Goal: Task Accomplishment & Management: Manage account settings

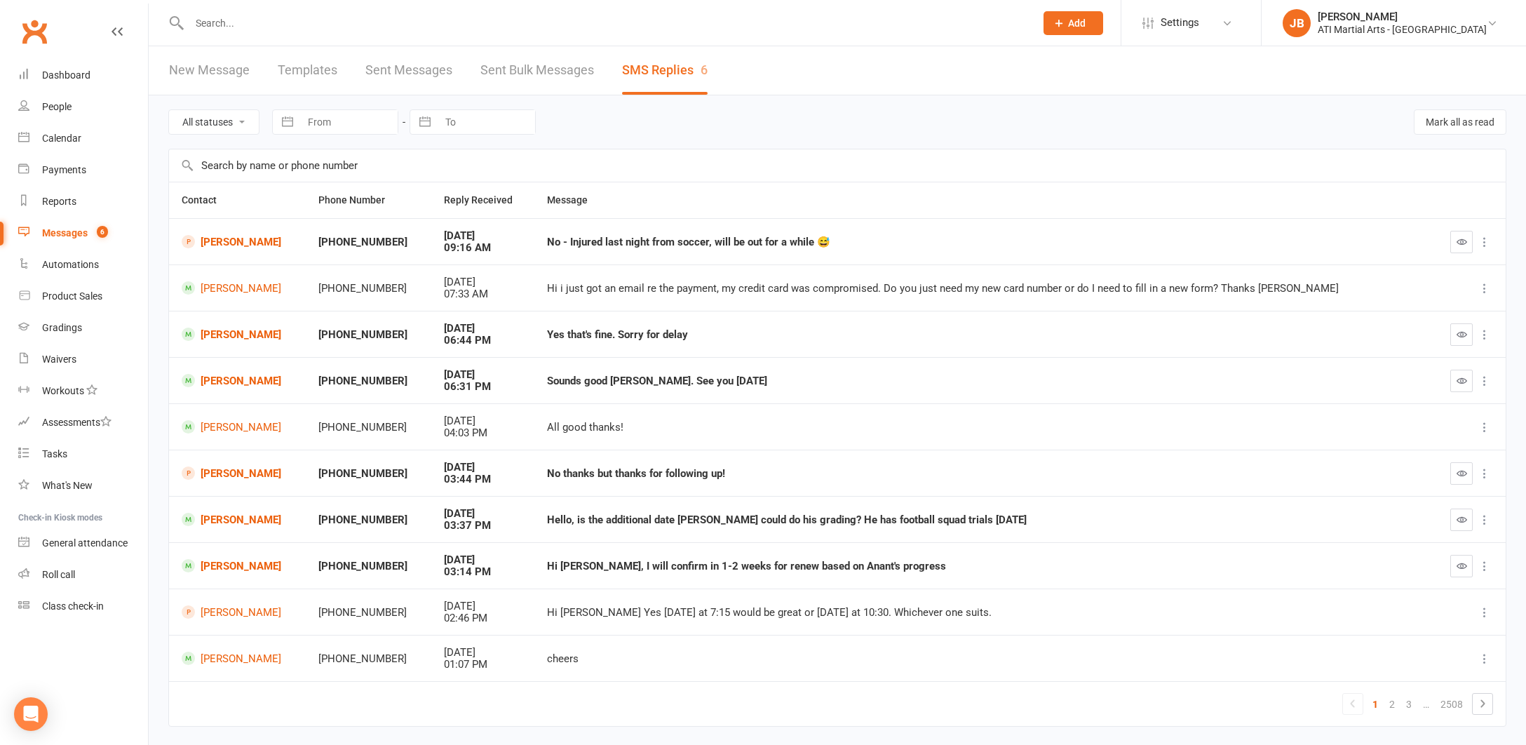
click at [35, 31] on link "Clubworx" at bounding box center [34, 31] width 35 height 35
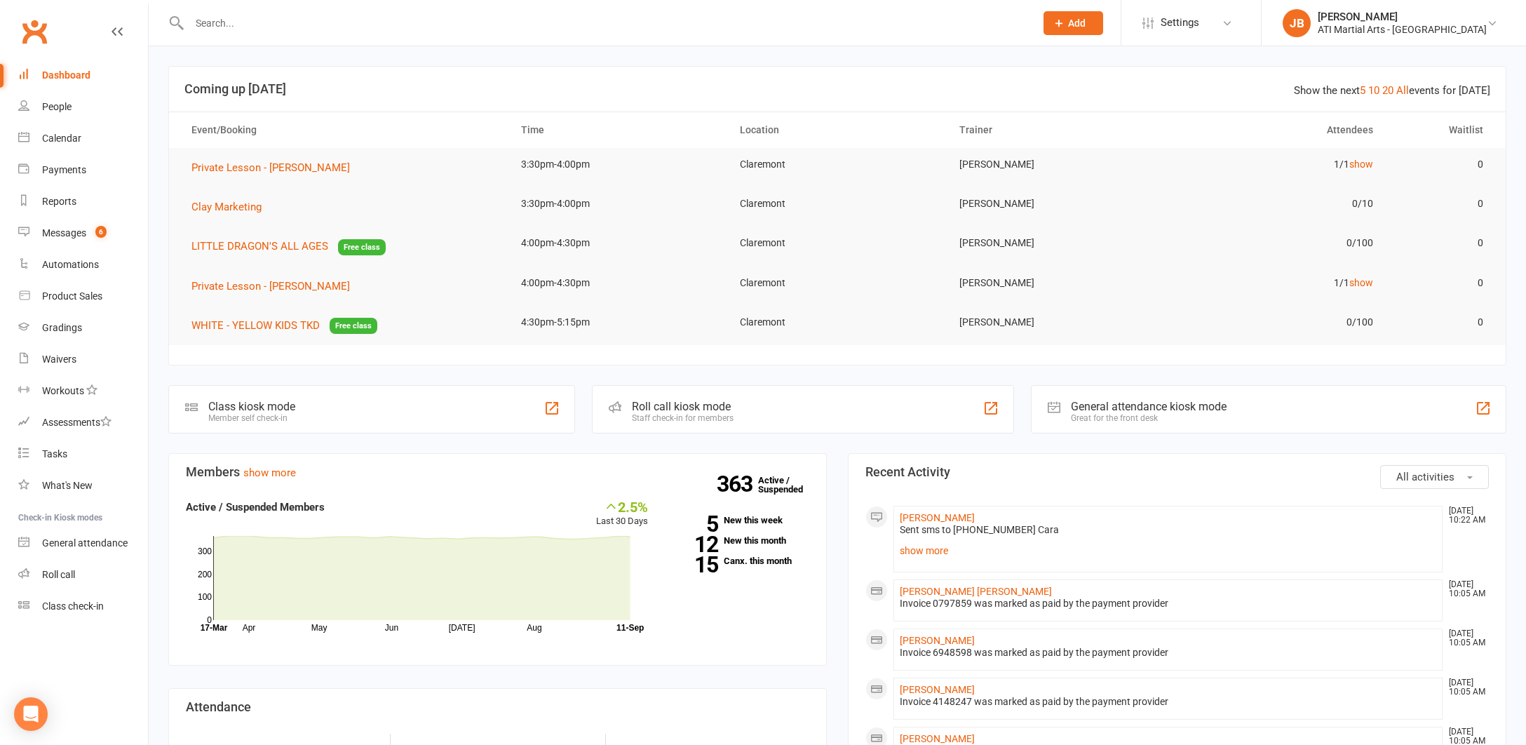
click at [226, 24] on input "text" at bounding box center [605, 23] width 840 height 20
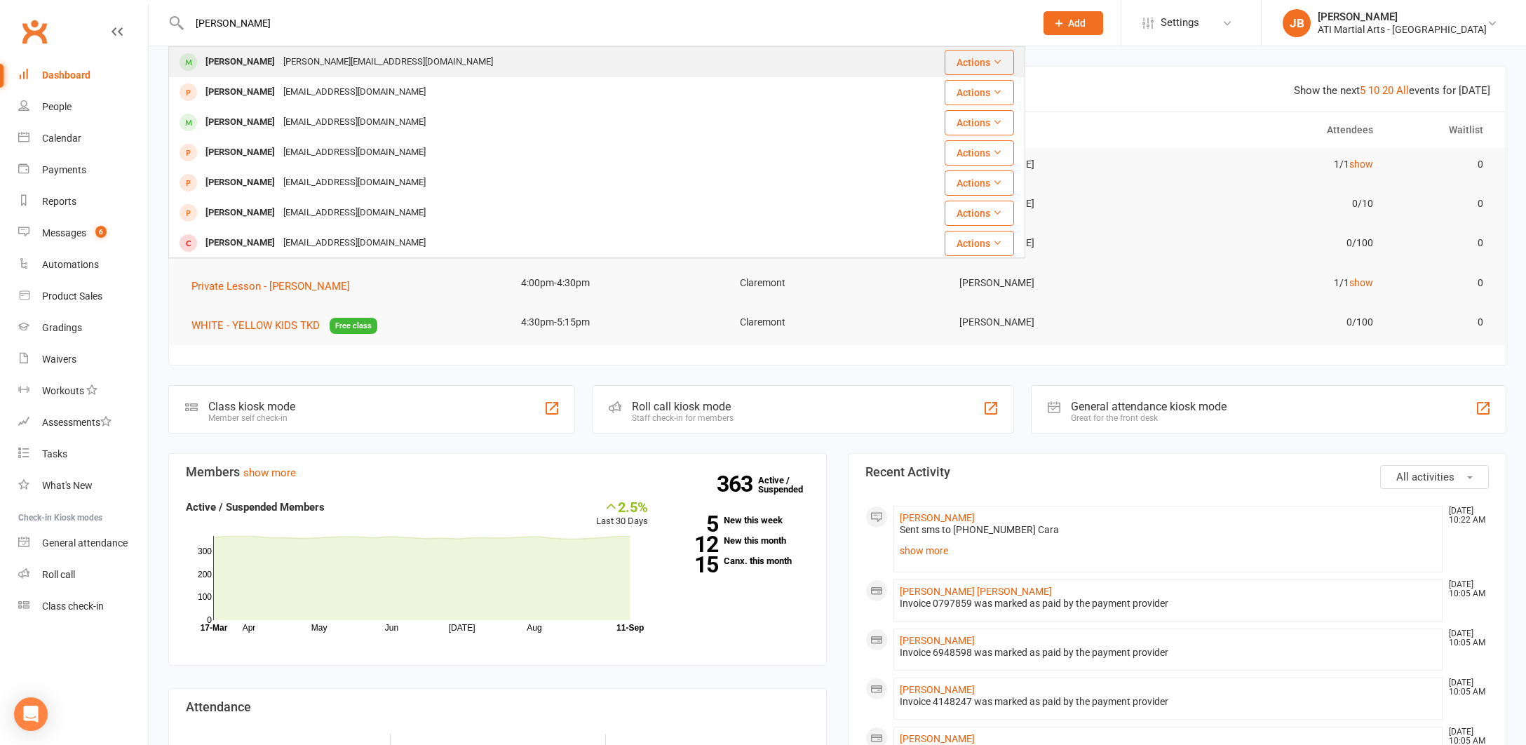
type input "[PERSON_NAME]"
click at [229, 64] on div "[PERSON_NAME]" at bounding box center [240, 62] width 78 height 20
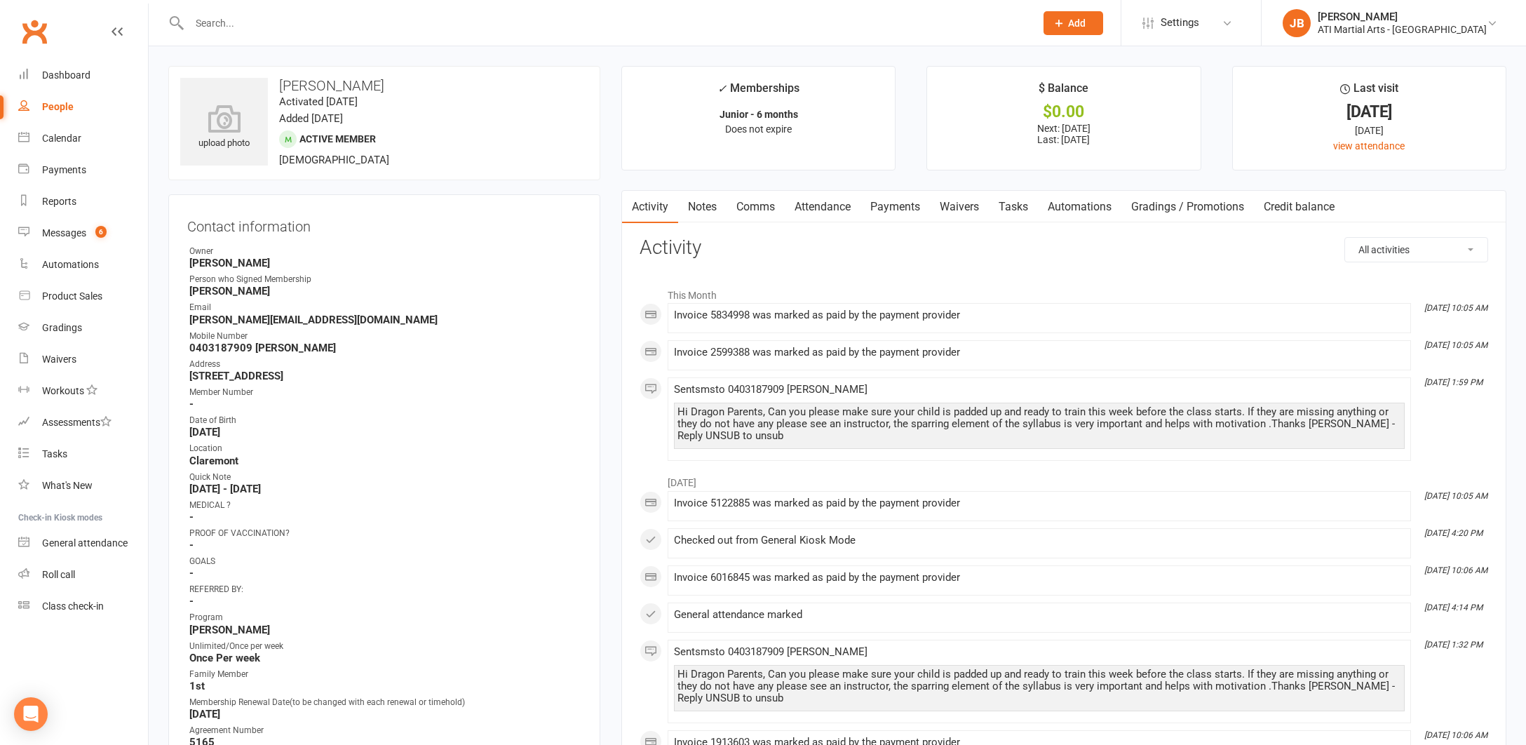
click at [757, 208] on link "Comms" at bounding box center [755, 207] width 58 height 32
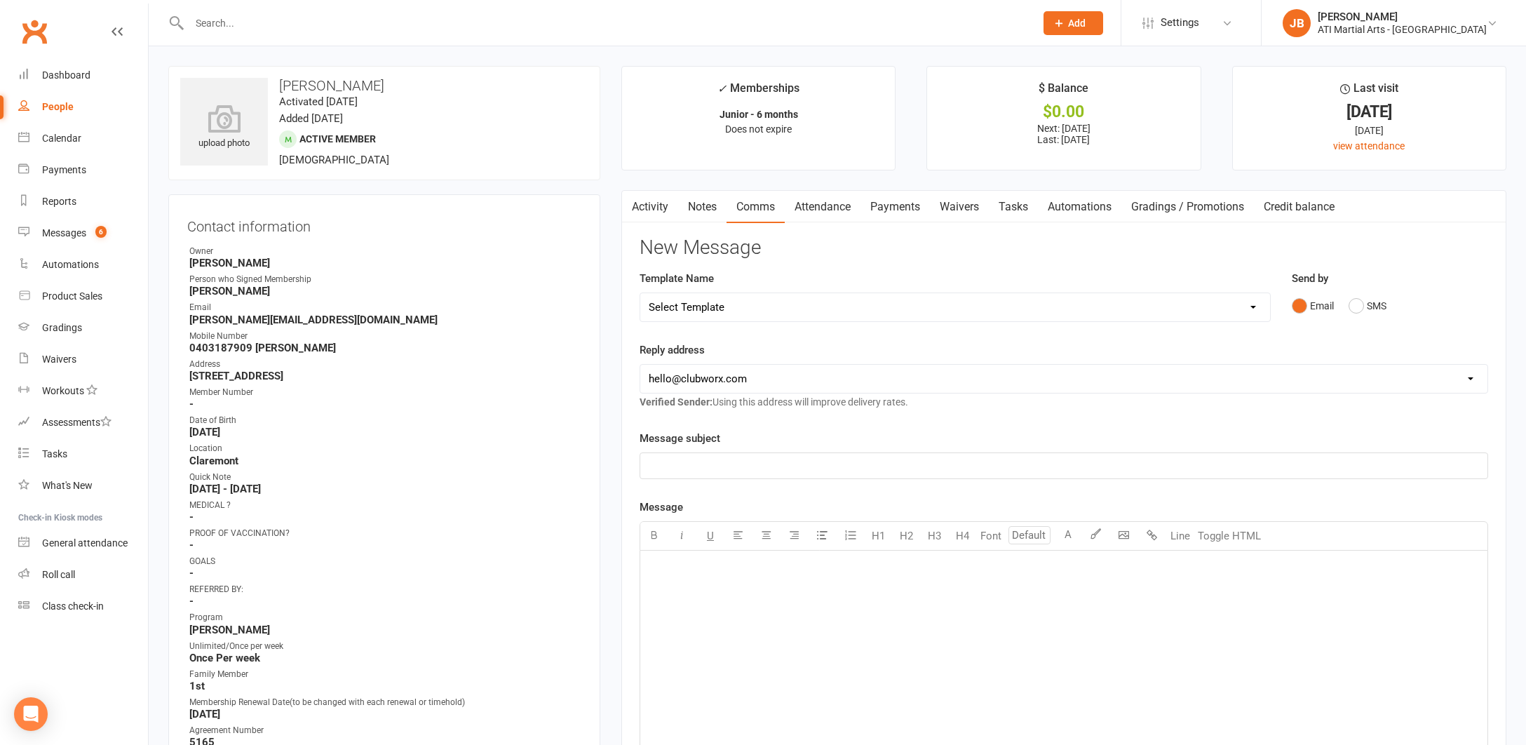
click at [891, 208] on link "Payments" at bounding box center [894, 207] width 69 height 32
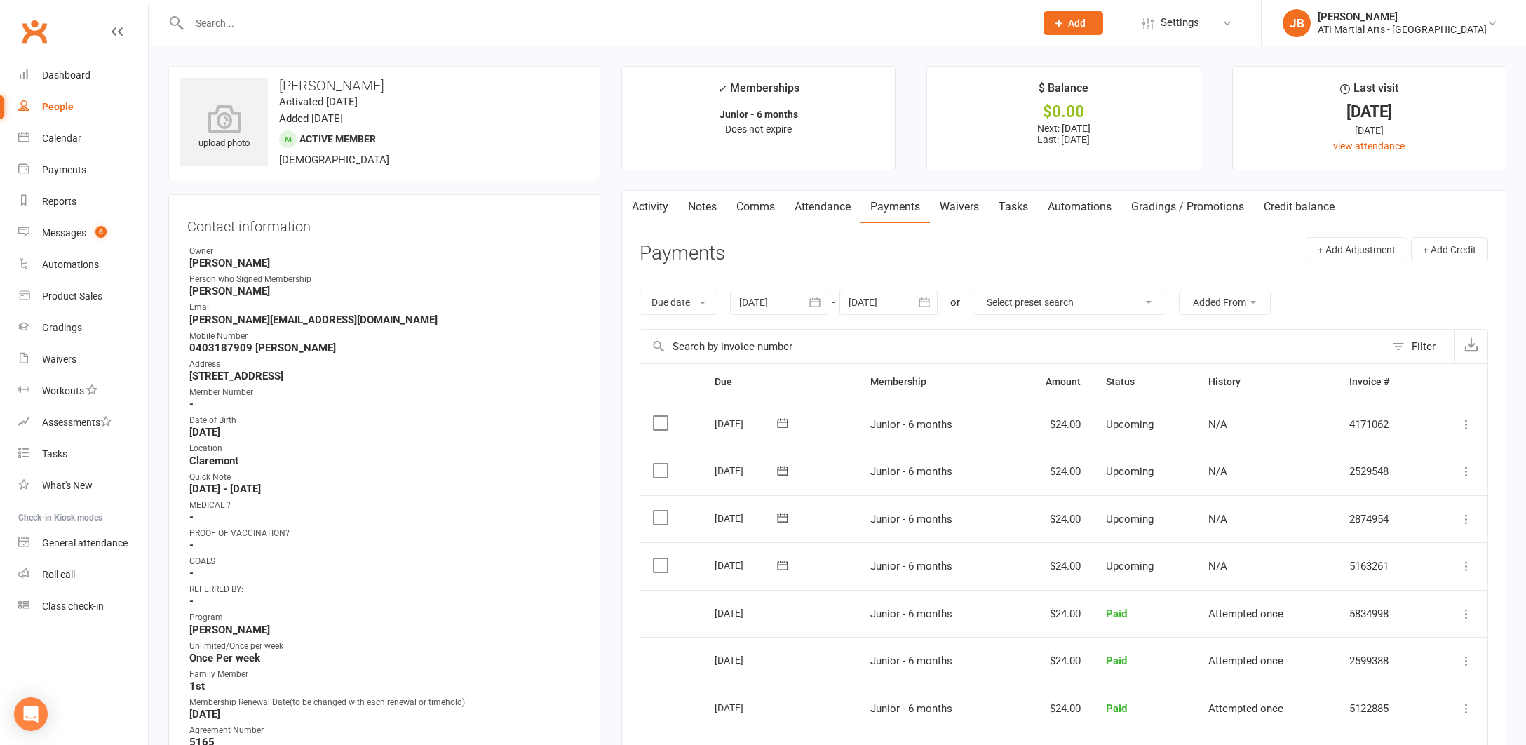
click at [756, 207] on link "Comms" at bounding box center [755, 207] width 58 height 32
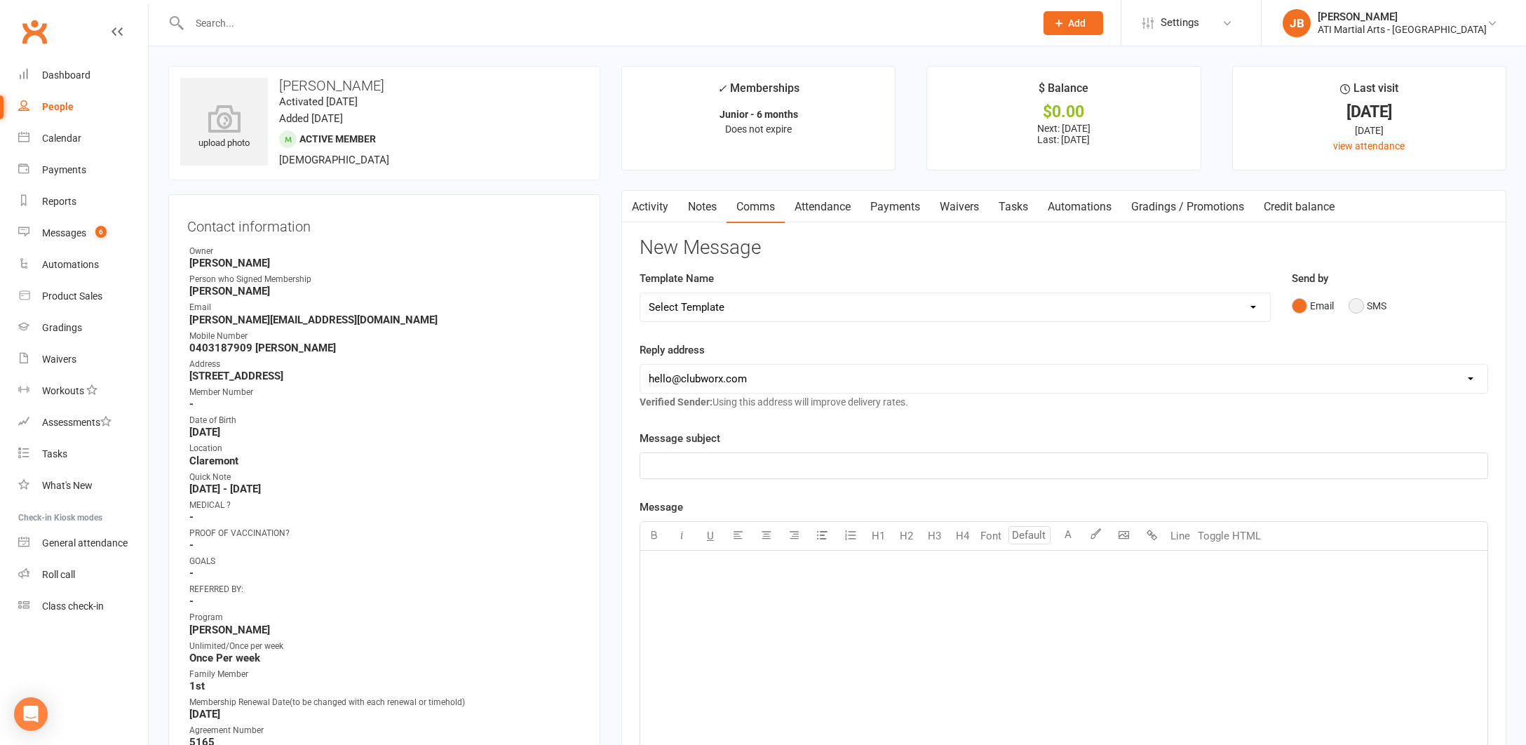
click at [1357, 304] on button "SMS" at bounding box center [1367, 305] width 38 height 27
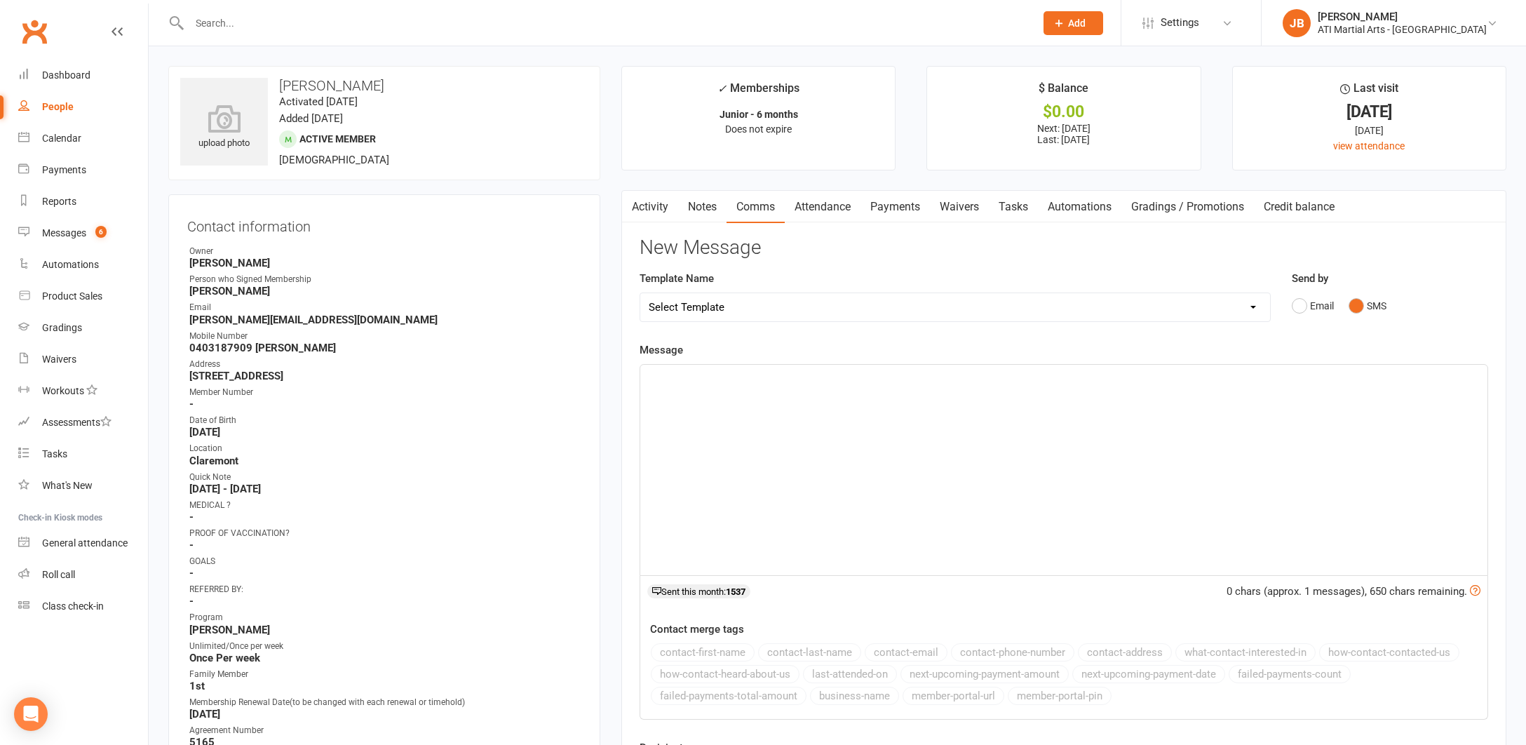
click at [705, 386] on div "﻿" at bounding box center [1063, 470] width 847 height 210
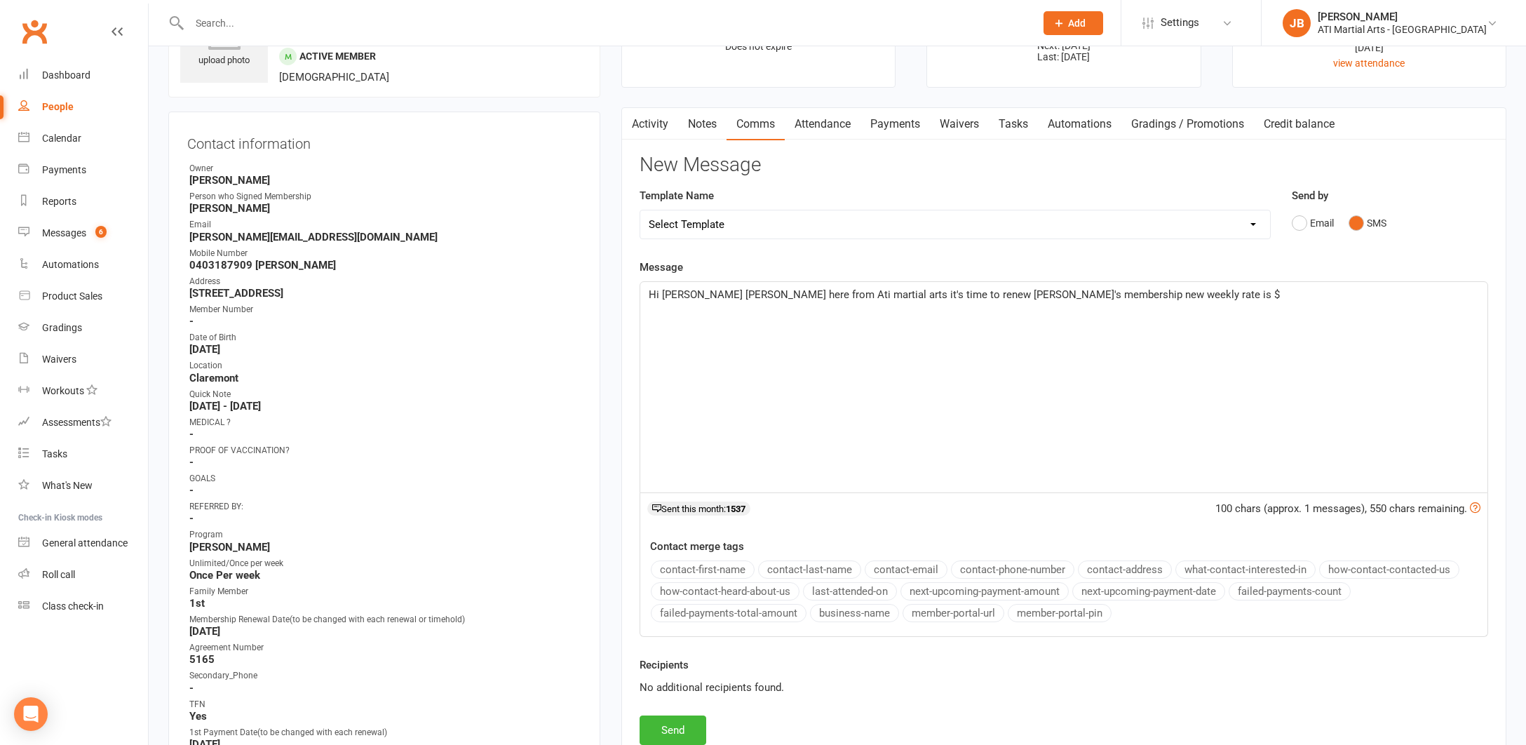
scroll to position [84, 0]
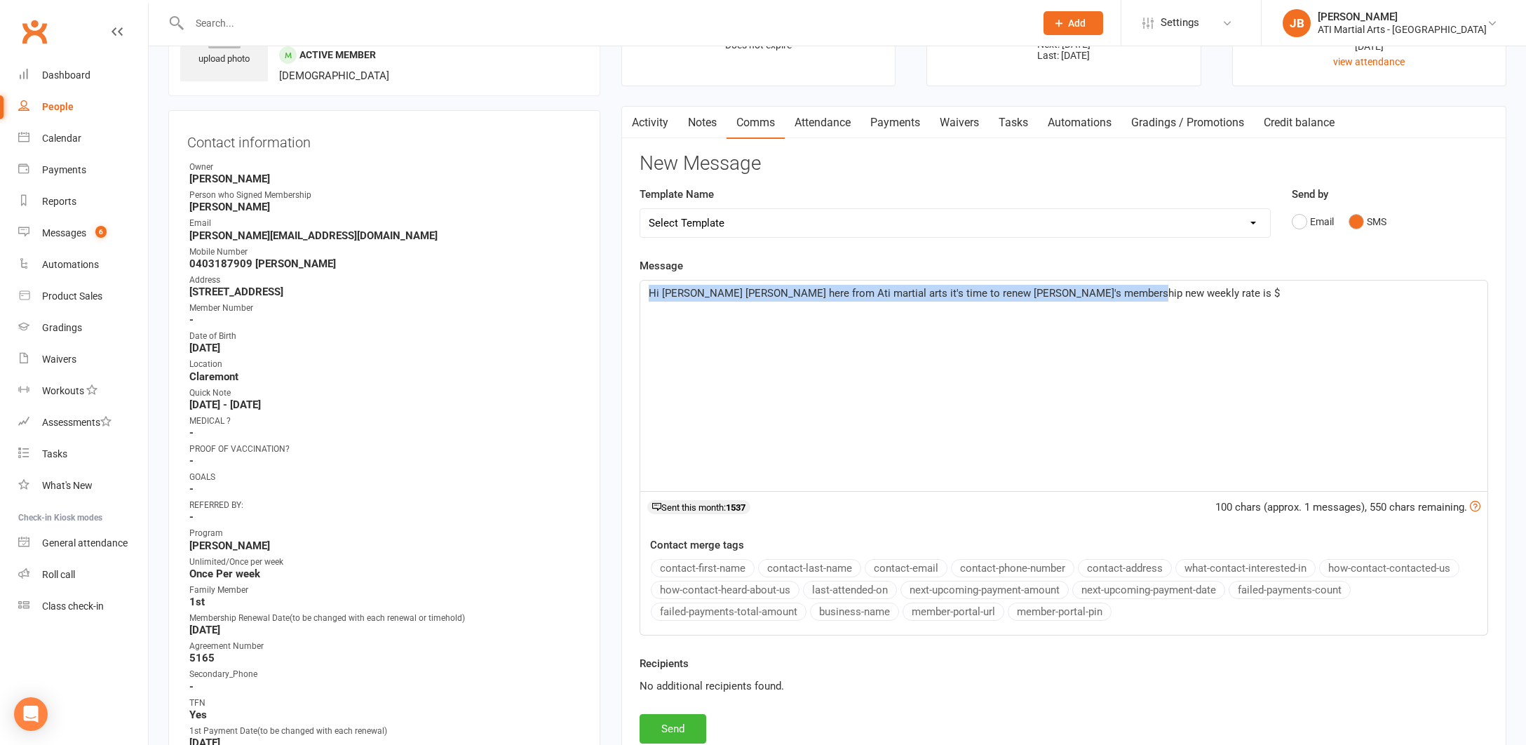
drag, startPoint x: 650, startPoint y: 289, endPoint x: 1107, endPoint y: 303, distance: 457.4
click at [1107, 303] on div "Hi Tom Jacqui here from Ati martial arts it's time to renew Joshua's membership…" at bounding box center [1063, 385] width 847 height 210
copy span "Hi Tom Jacqui here from Ati martial arts it's time to renew Joshua's membership…"
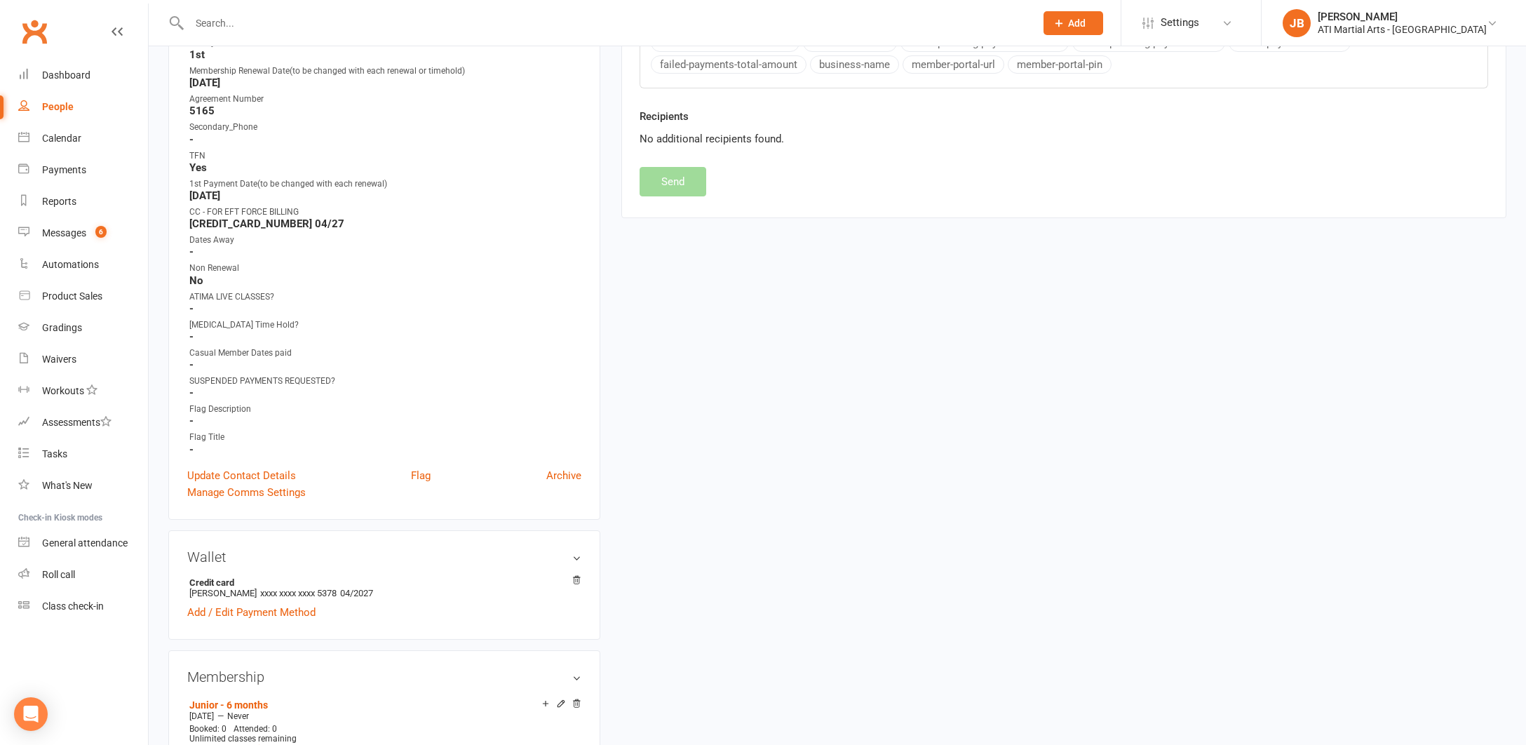
scroll to position [635, 0]
click at [225, 469] on link "Update Contact Details" at bounding box center [241, 471] width 109 height 17
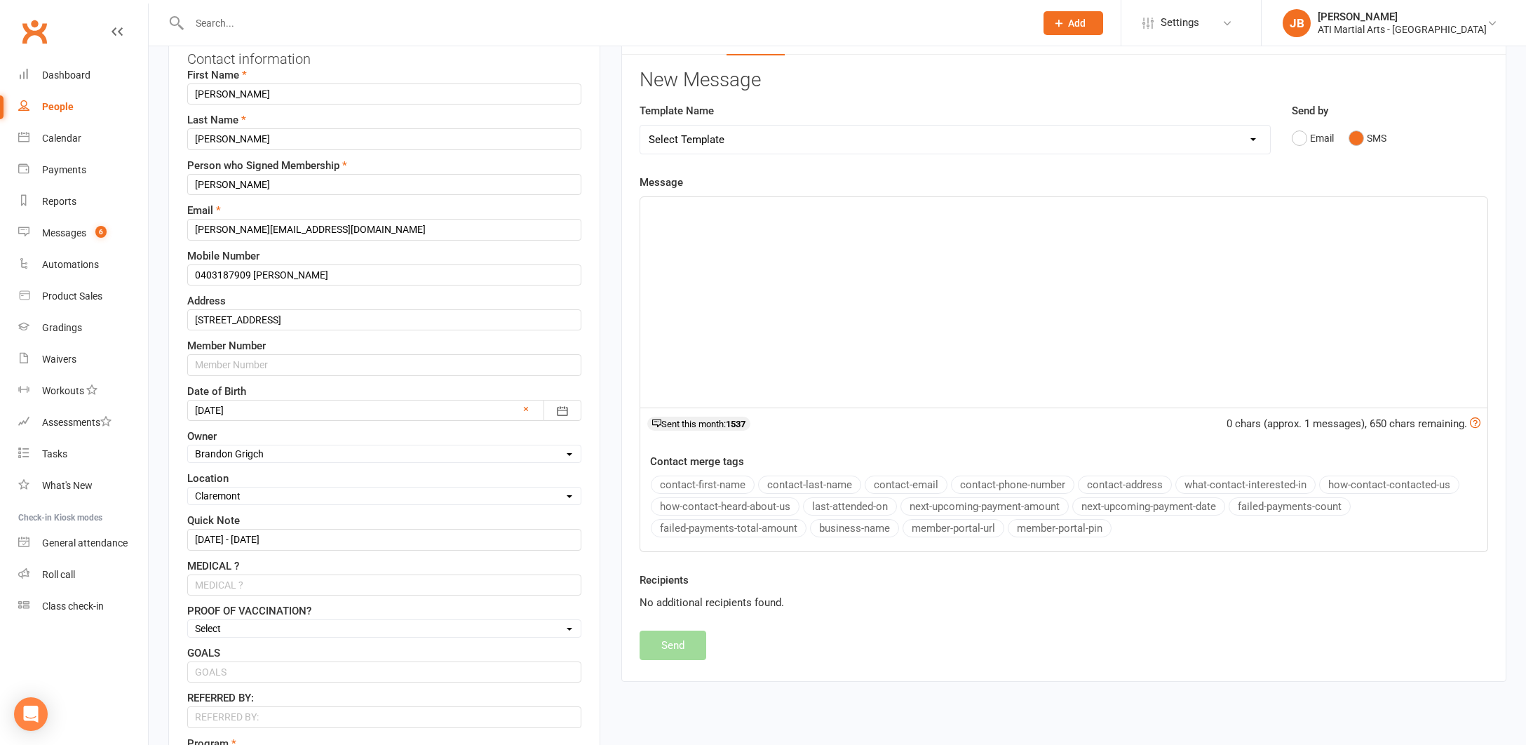
scroll to position [66, 0]
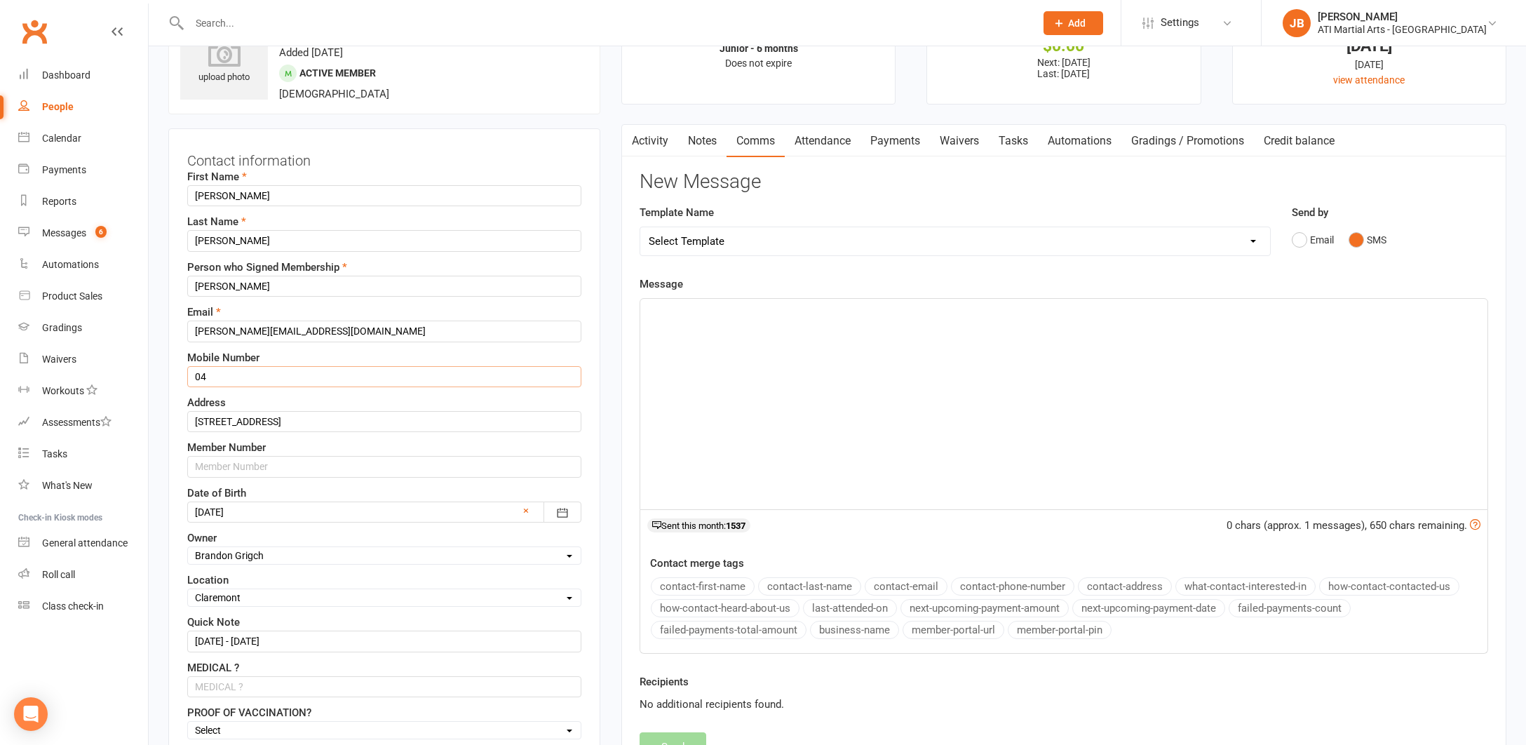
type input "0"
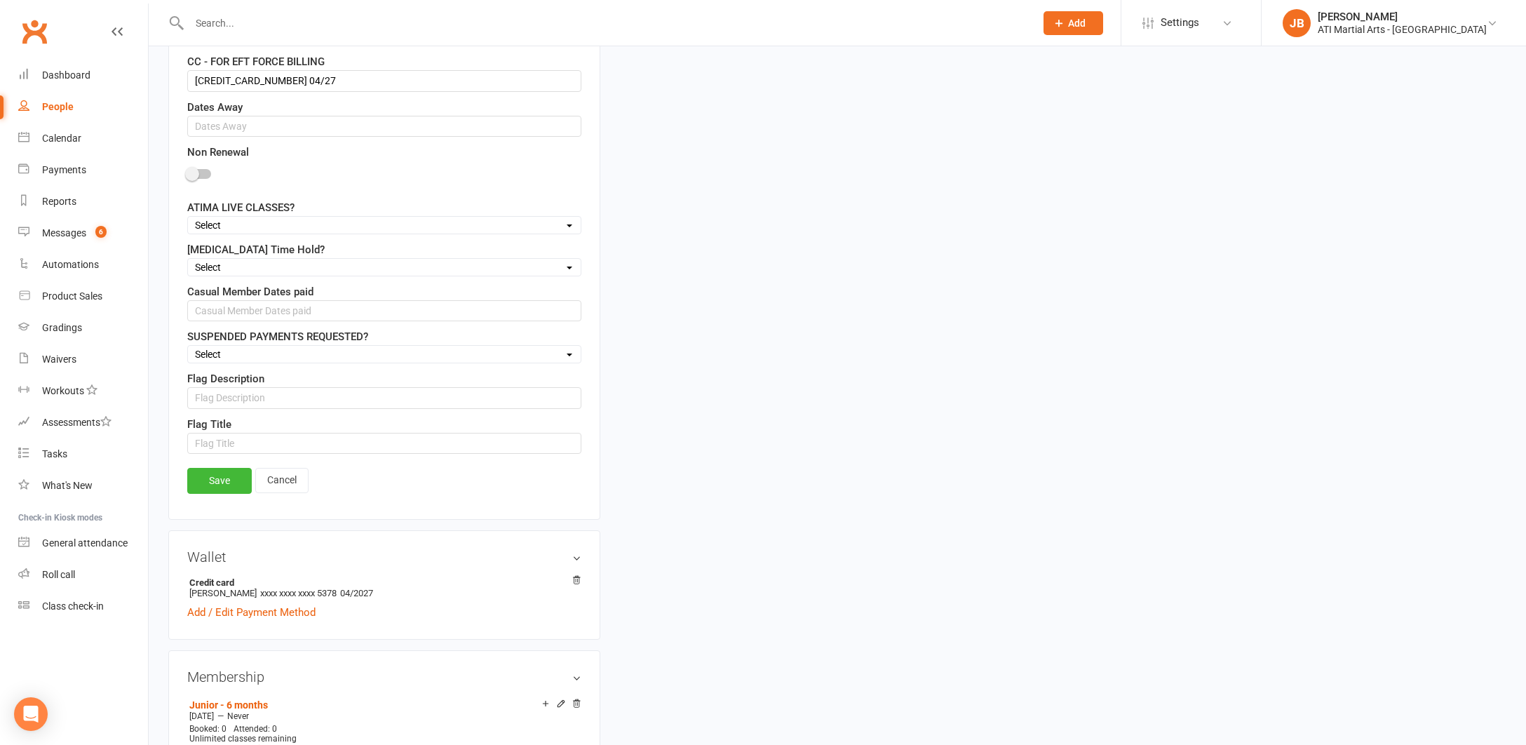
scroll to position [1201, 0]
type input "0401578868 Vicky"
click at [234, 473] on link "Save" at bounding box center [219, 476] width 65 height 25
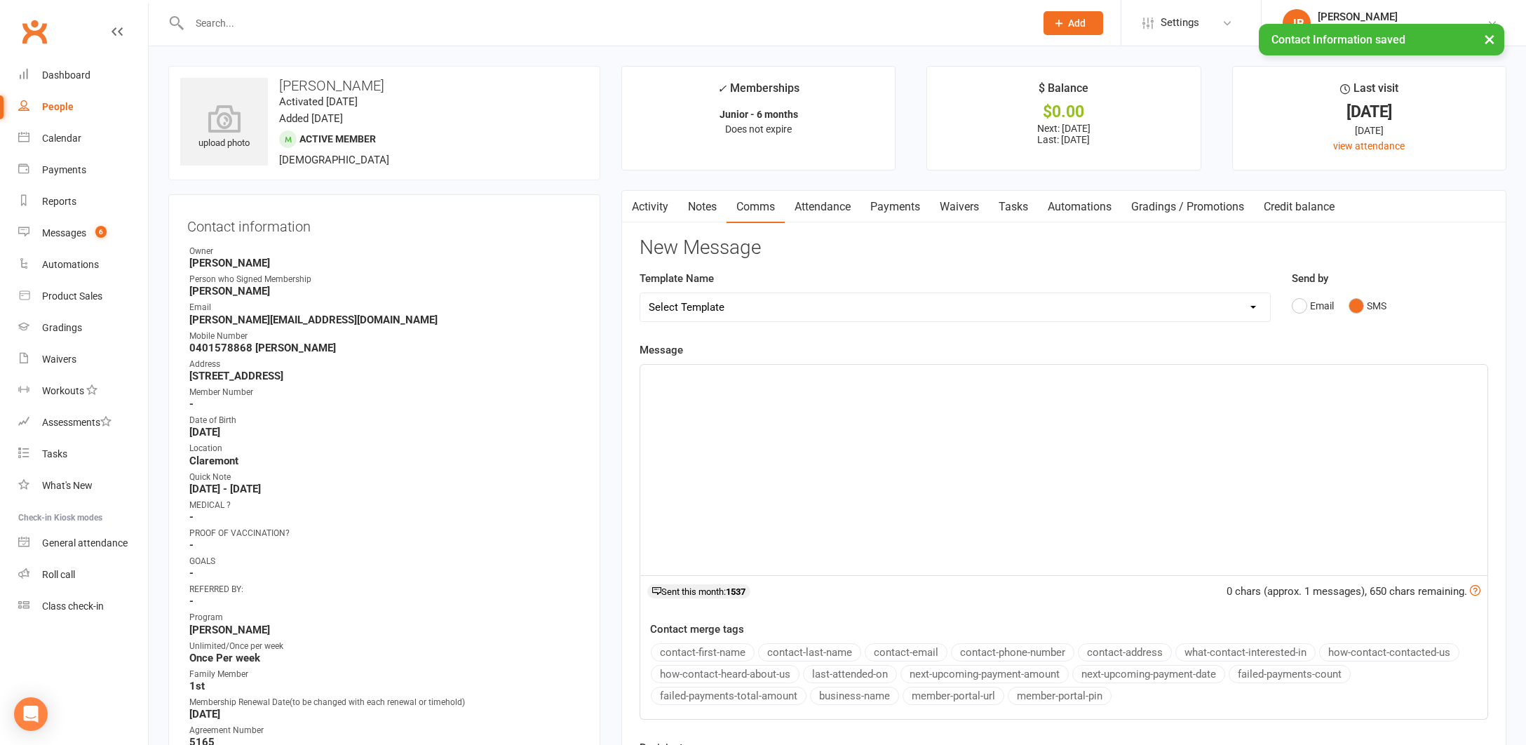
scroll to position [0, 6]
click at [706, 391] on div "﻿" at bounding box center [1063, 470] width 847 height 210
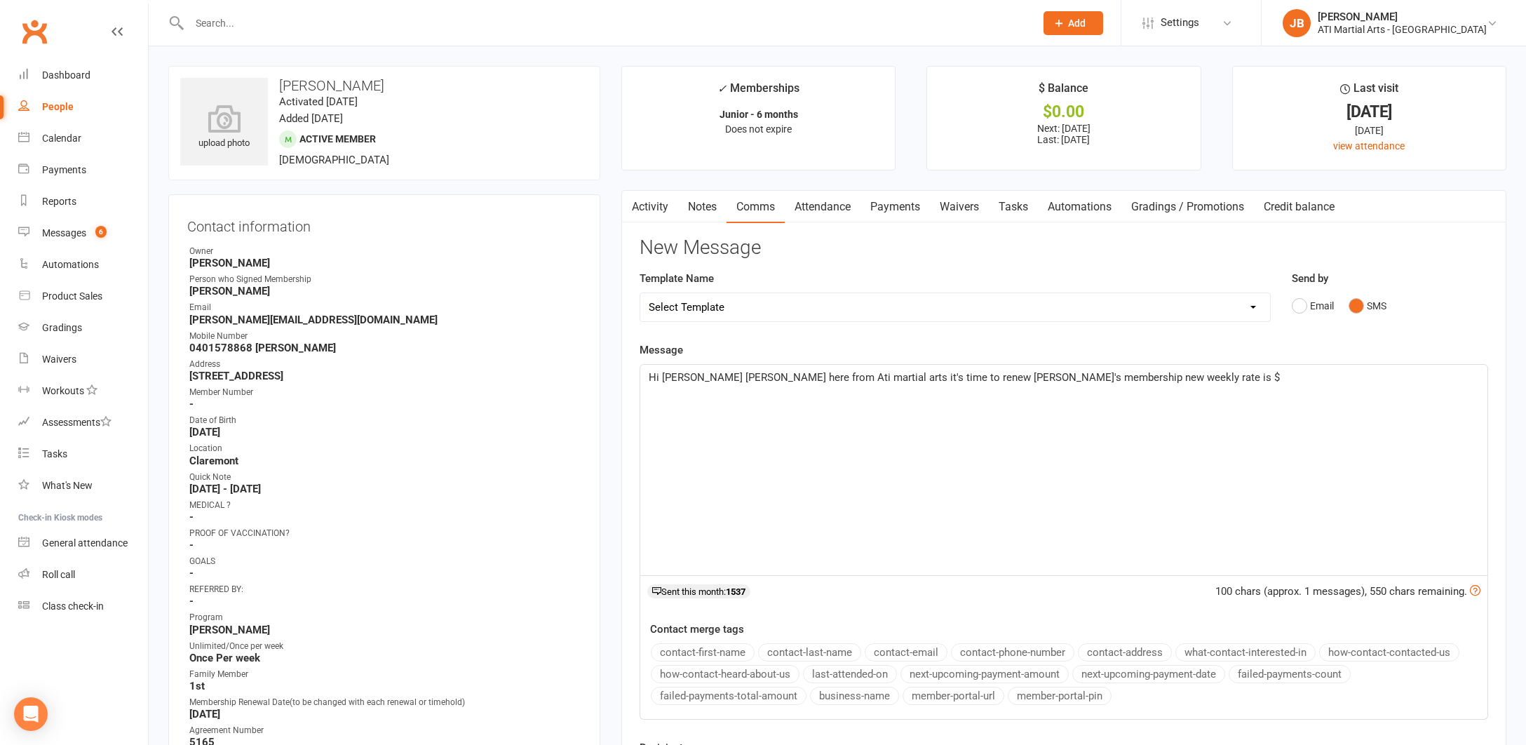
click at [677, 372] on span "Hi Tom Jacqui here from Ati martial arts it's time to renew Joshua's membership…" at bounding box center [964, 377] width 631 height 13
click at [1136, 382] on p "Hi Vicky Jacqui here from Ati martial arts it's time to renew Joshua's membersh…" at bounding box center [1064, 377] width 830 height 17
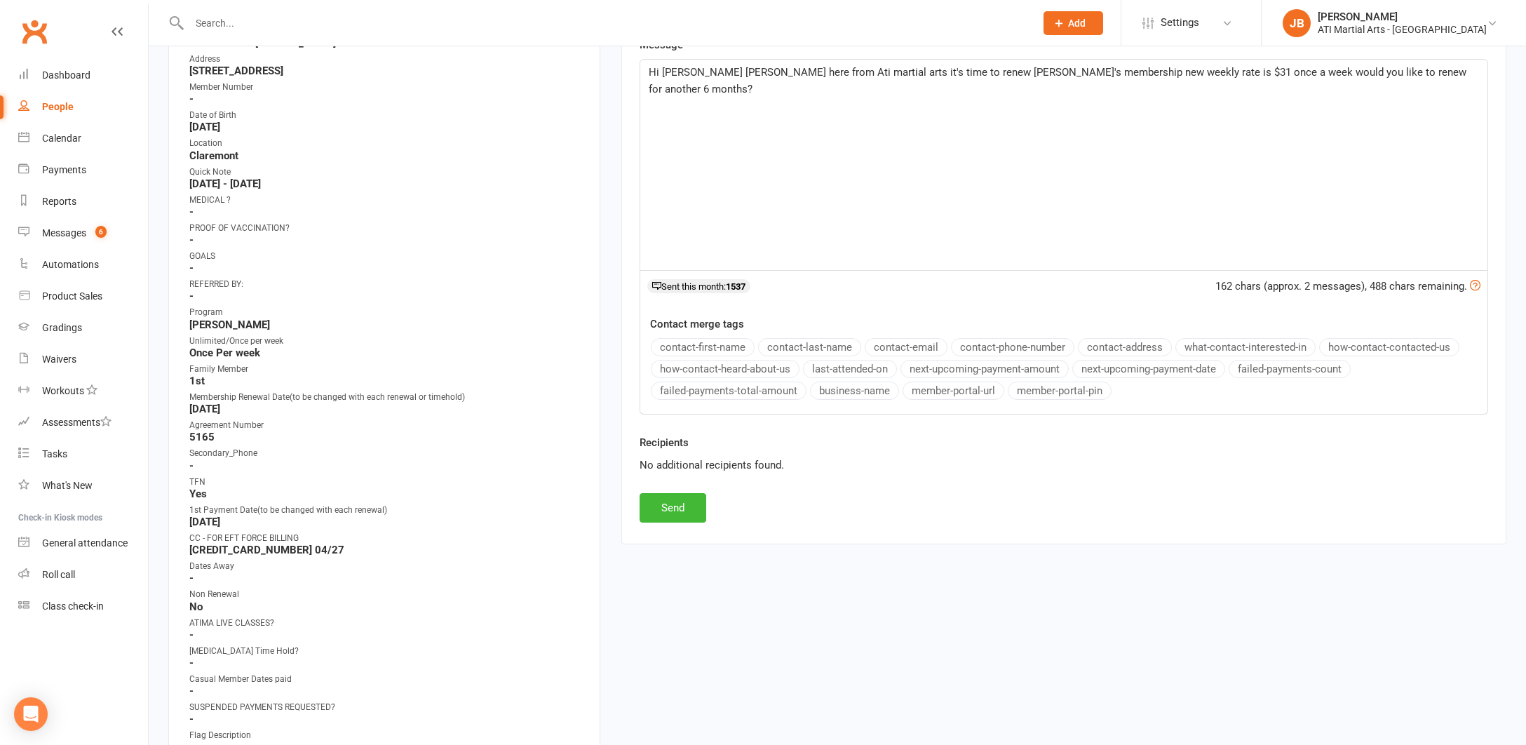
scroll to position [320, 0]
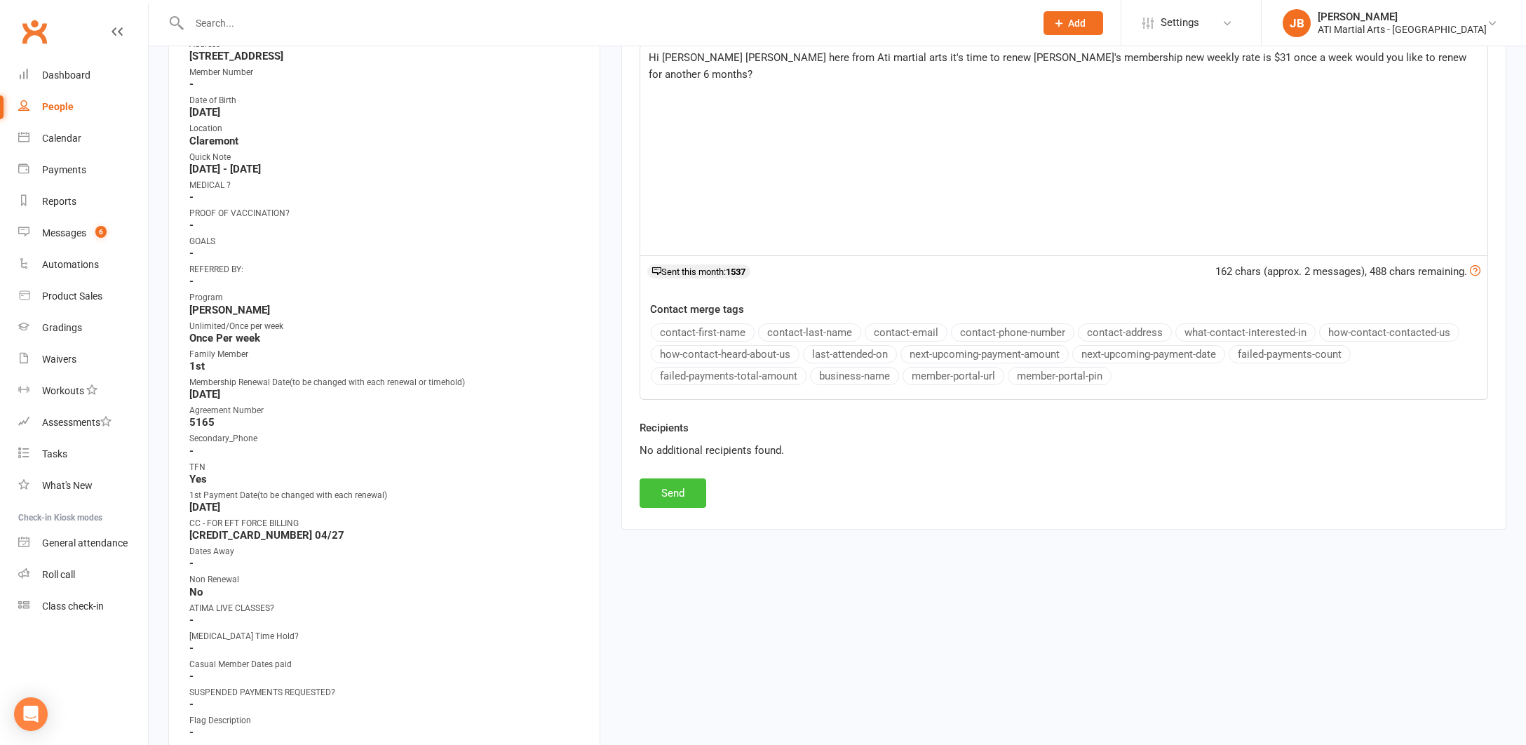
click at [684, 490] on button "Send" at bounding box center [672, 492] width 67 height 29
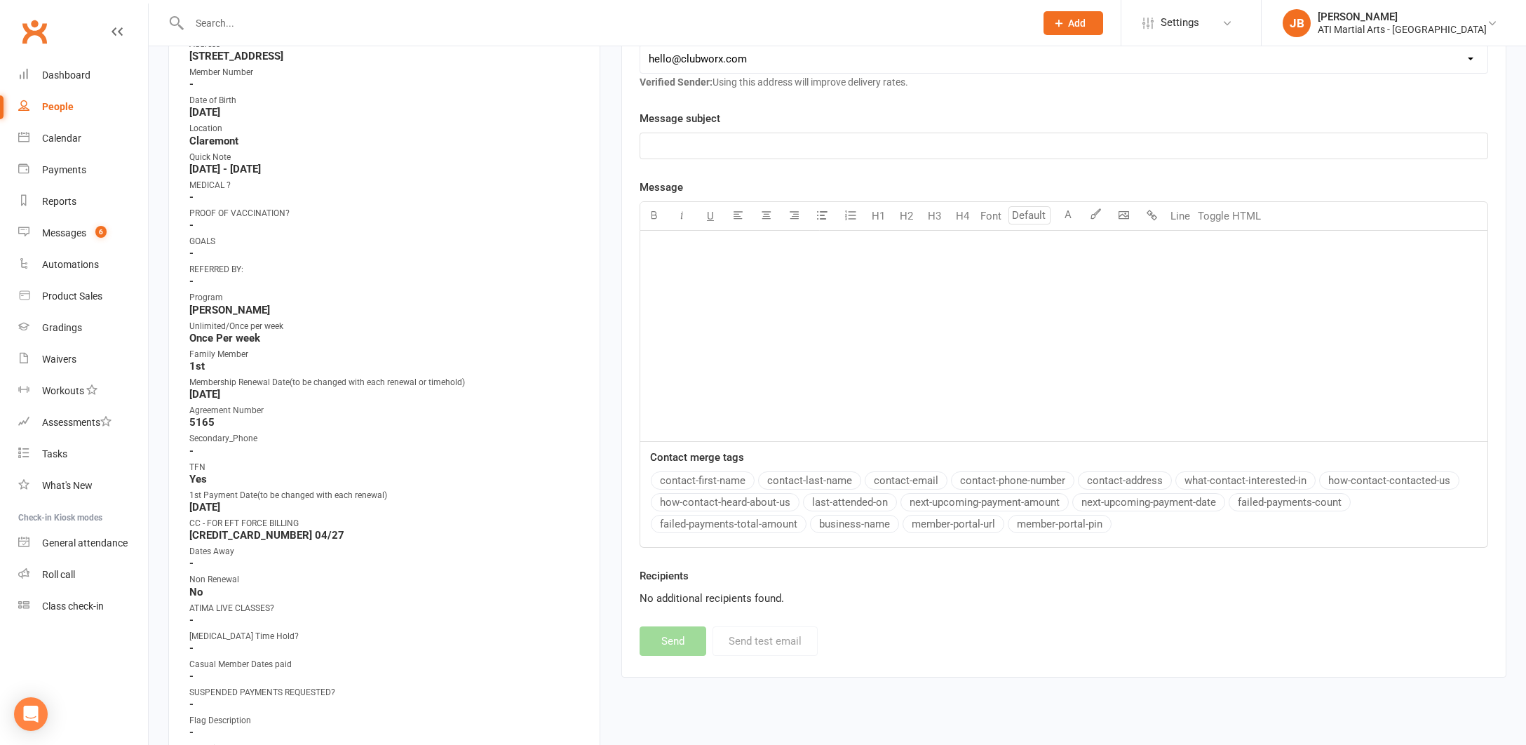
click at [34, 32] on link "Clubworx" at bounding box center [34, 31] width 35 height 35
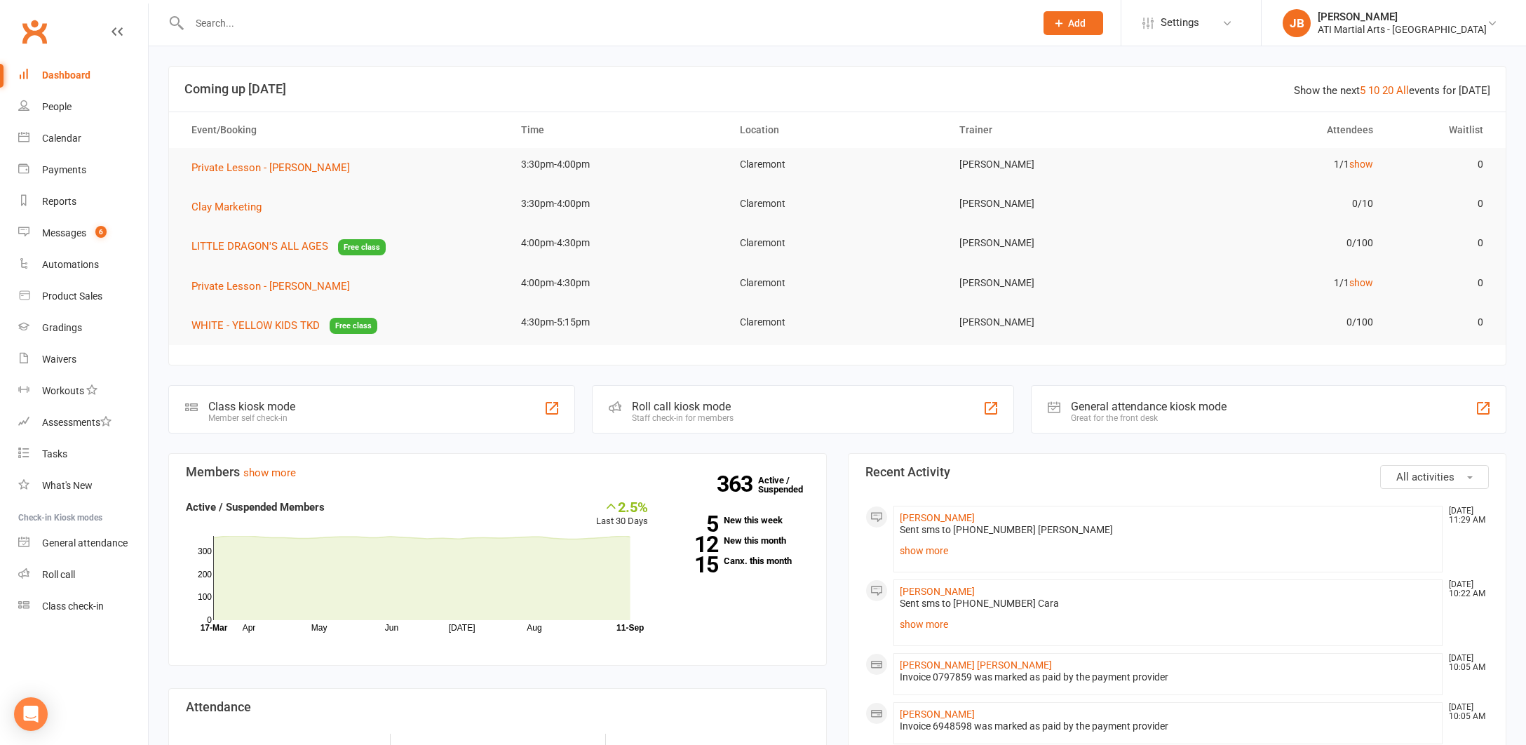
click at [37, 32] on link "Clubworx" at bounding box center [34, 31] width 35 height 35
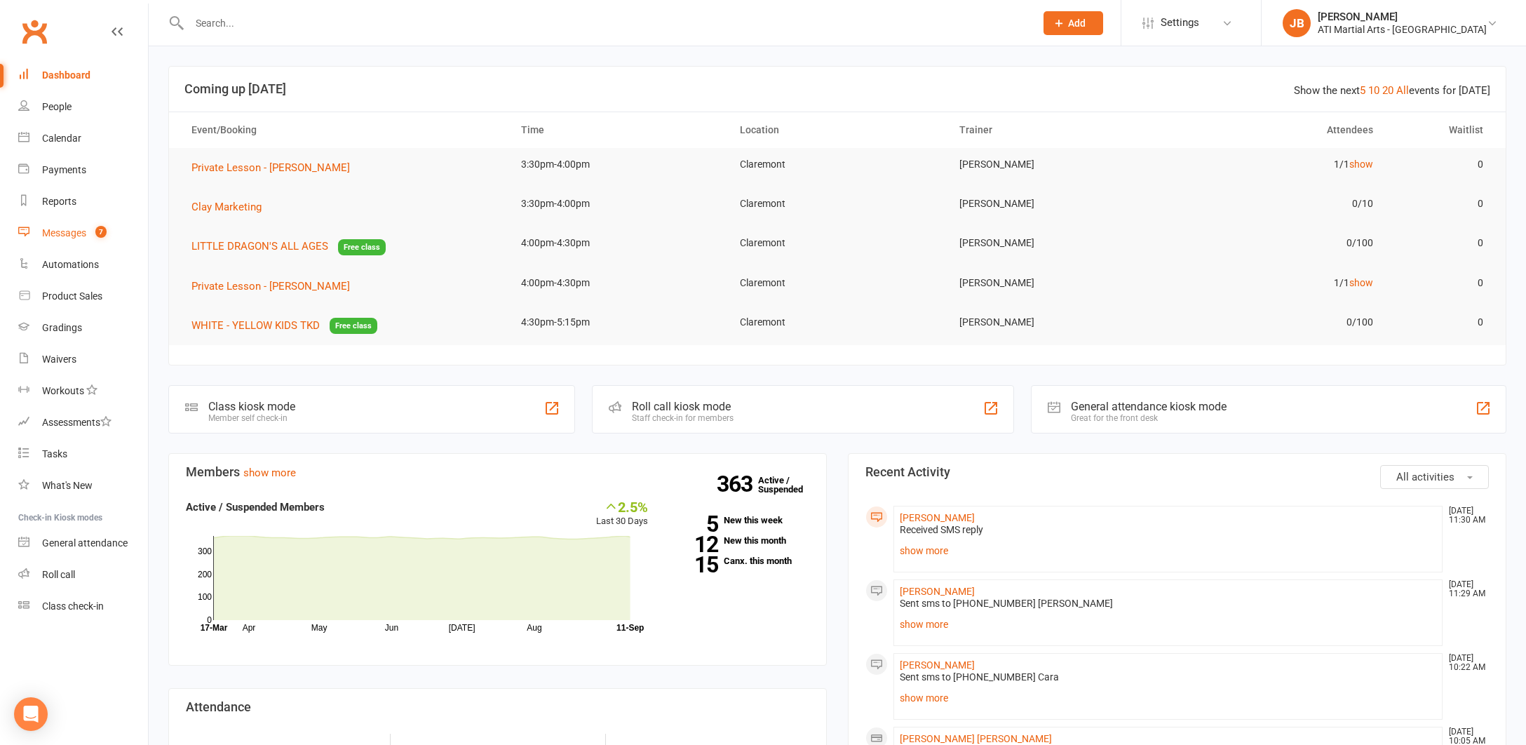
click at [65, 235] on div "Messages" at bounding box center [64, 232] width 44 height 11
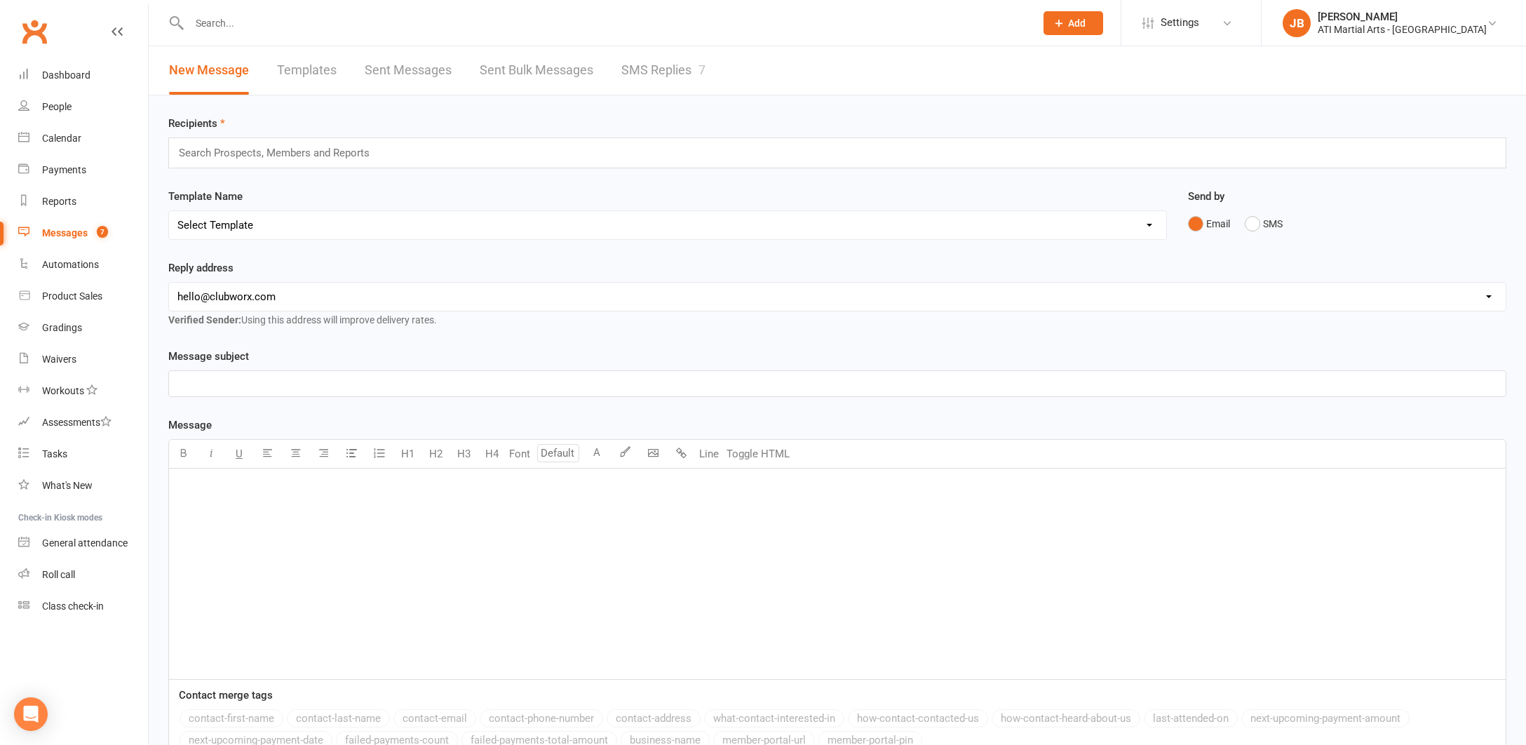
click at [637, 72] on link "SMS Replies 7" at bounding box center [663, 70] width 84 height 48
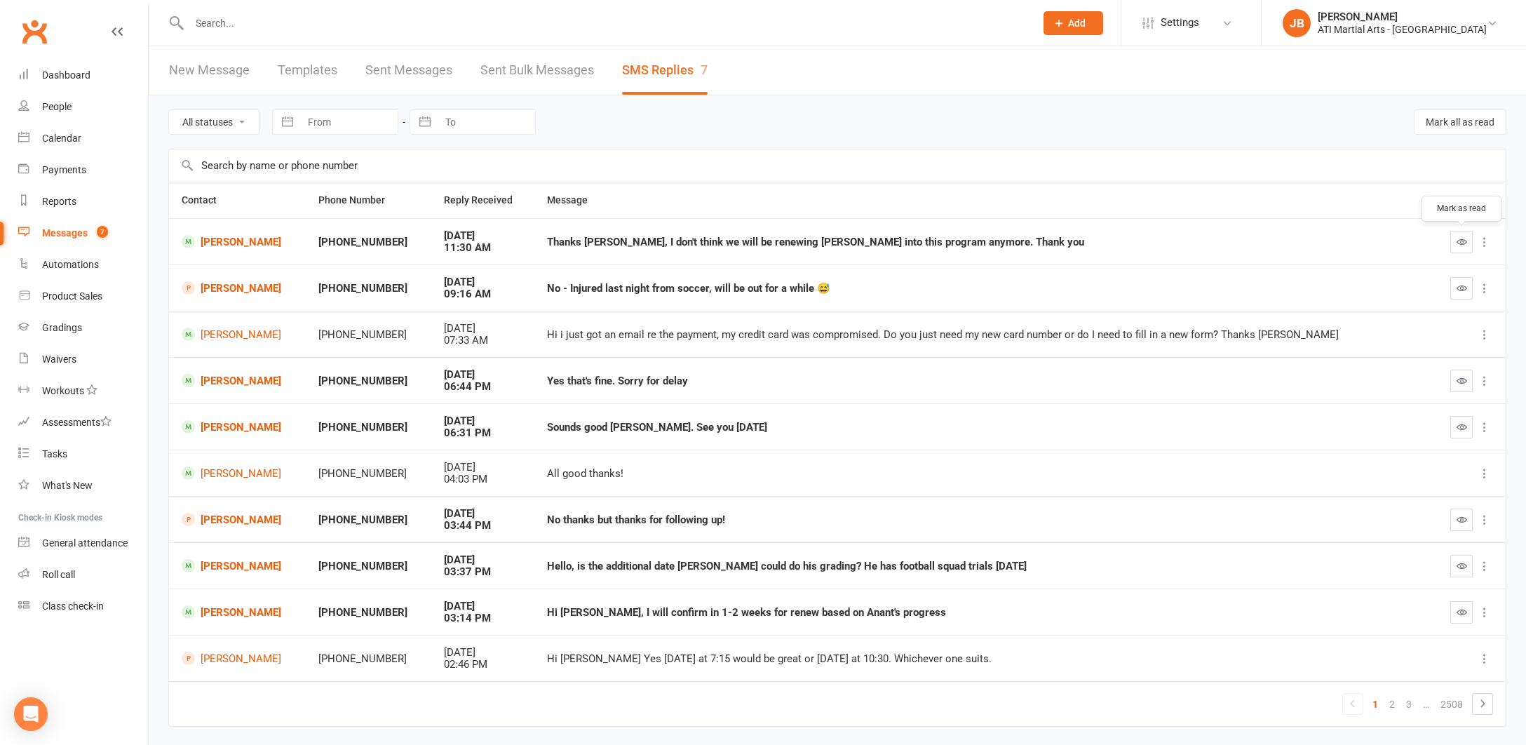
click at [1458, 243] on icon "button" at bounding box center [1461, 241] width 11 height 11
click at [230, 241] on link "[PERSON_NAME]" at bounding box center [237, 241] width 111 height 13
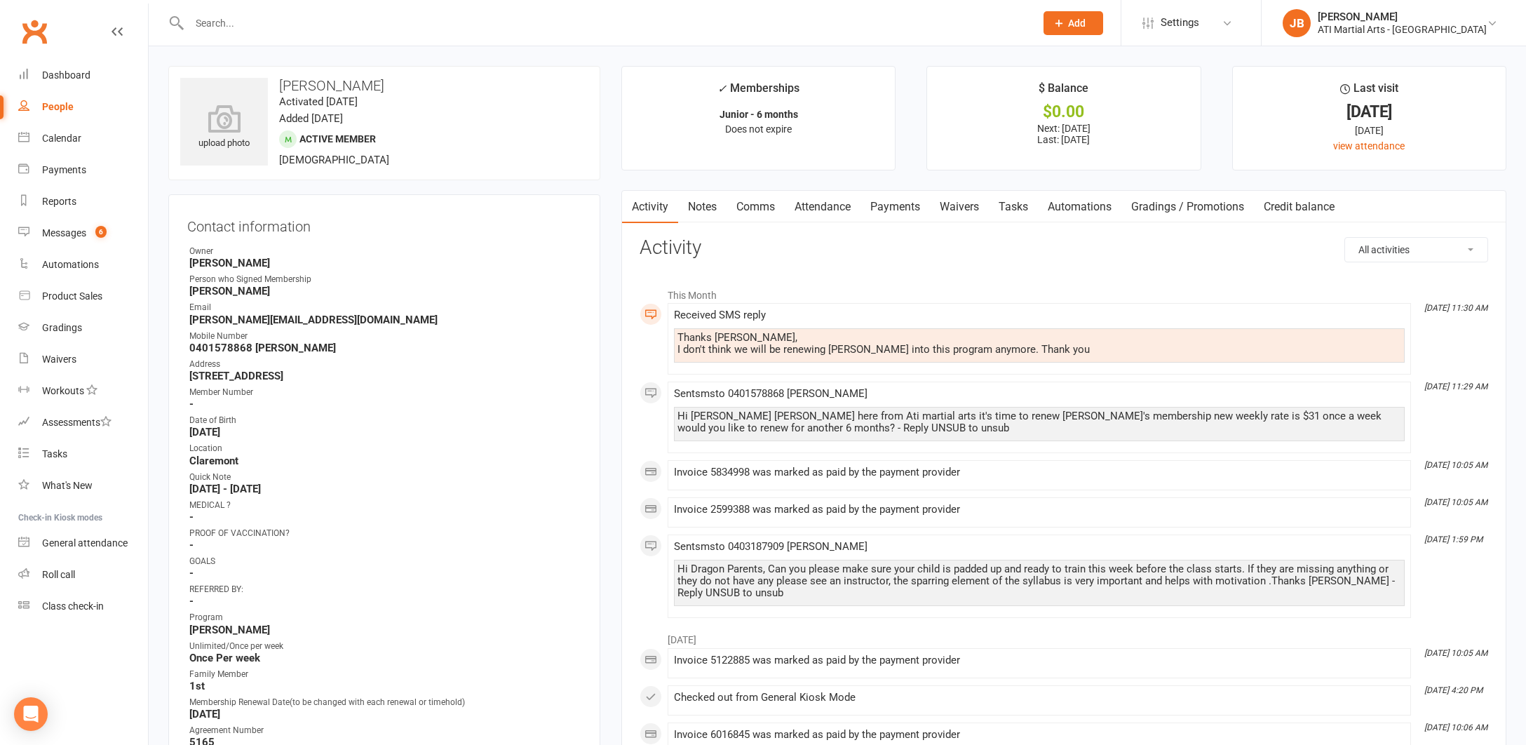
click at [754, 206] on link "Comms" at bounding box center [755, 207] width 58 height 32
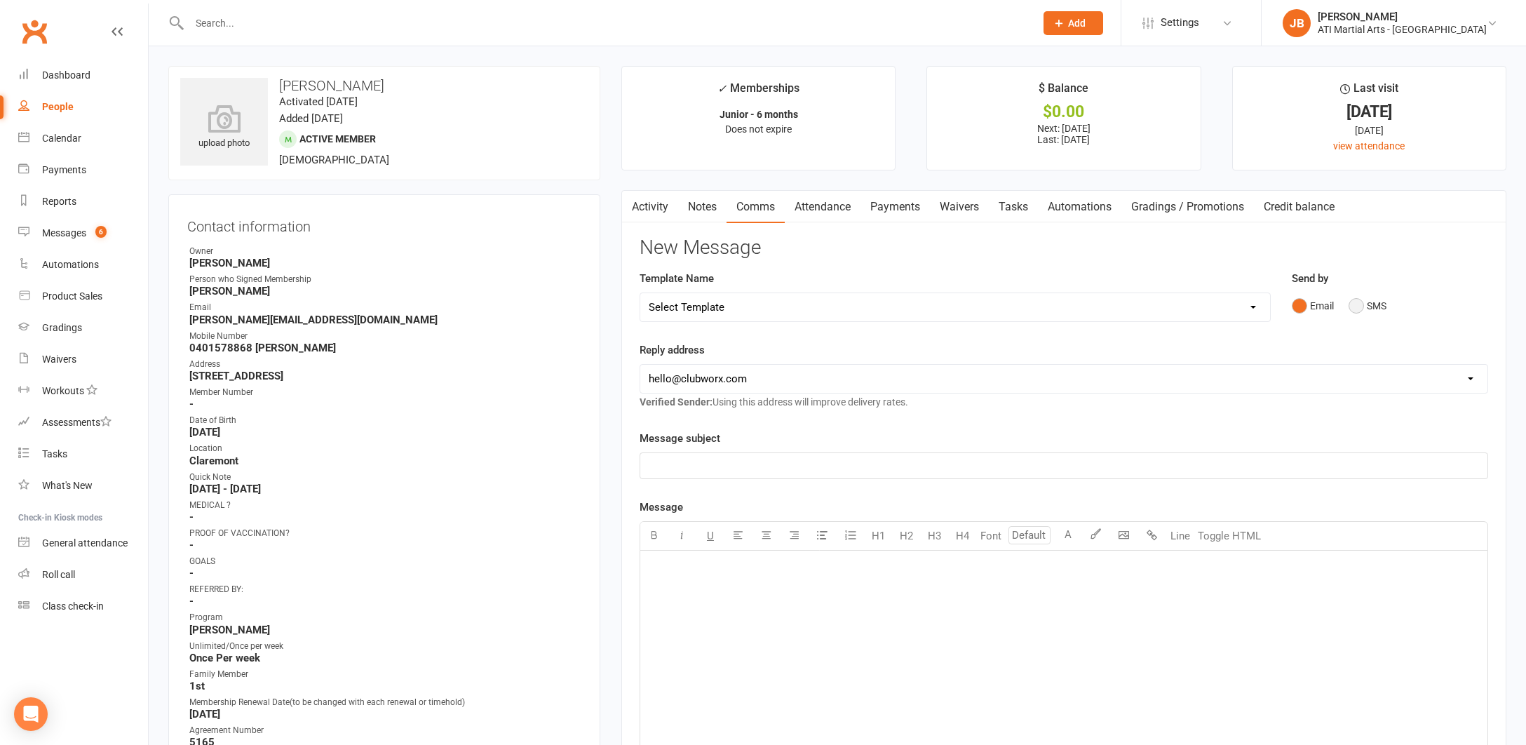
click at [1356, 306] on button "SMS" at bounding box center [1367, 305] width 38 height 27
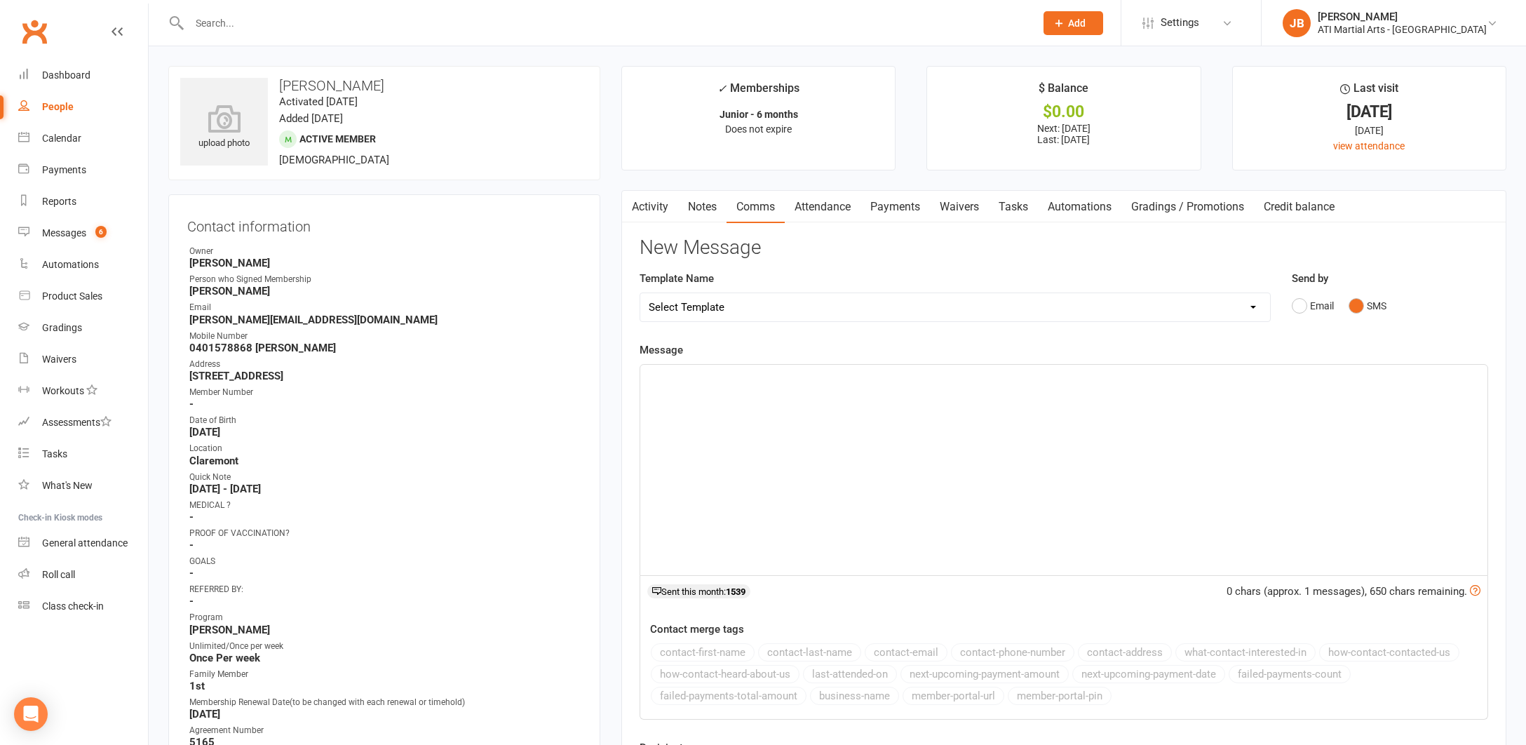
click at [660, 384] on div "﻿" at bounding box center [1063, 470] width 847 height 210
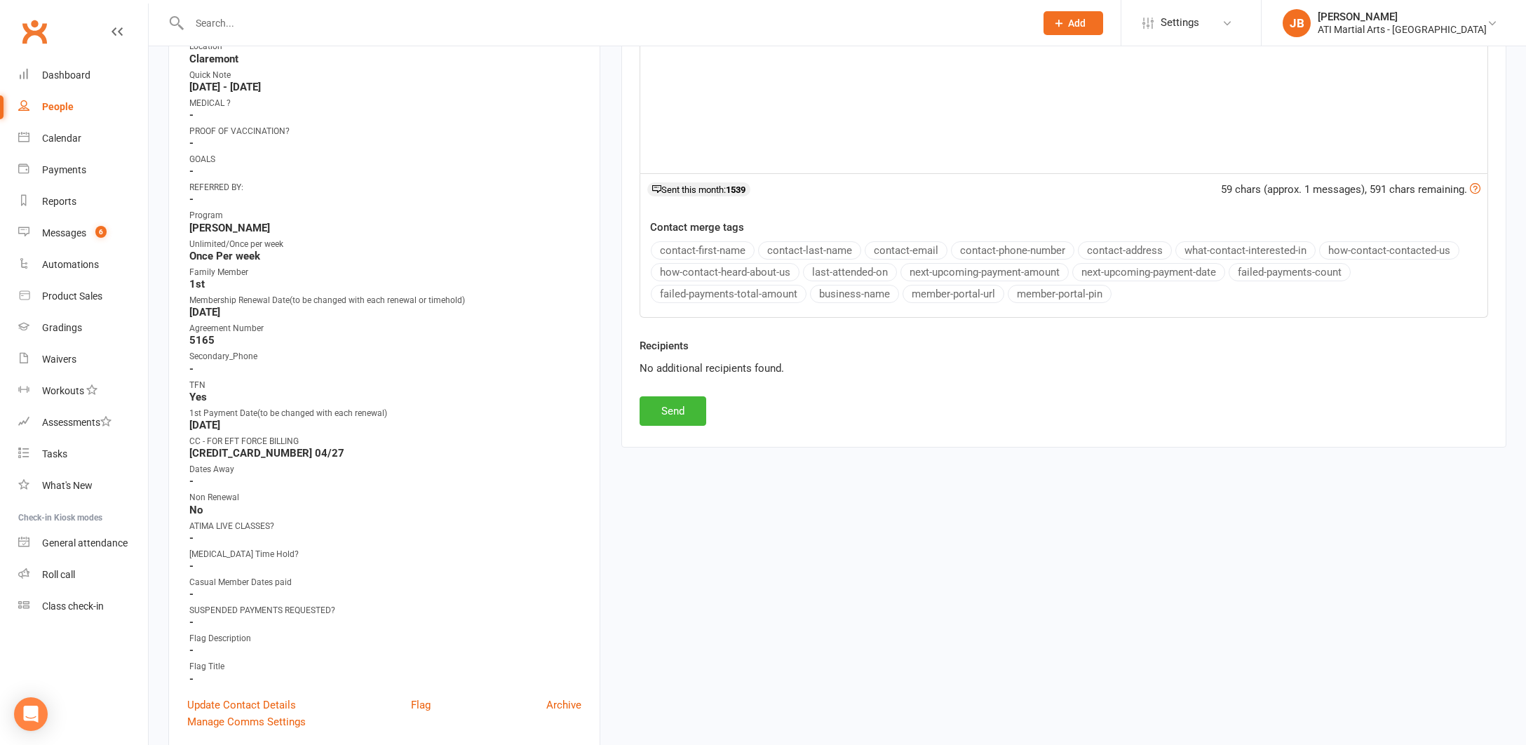
scroll to position [435, 0]
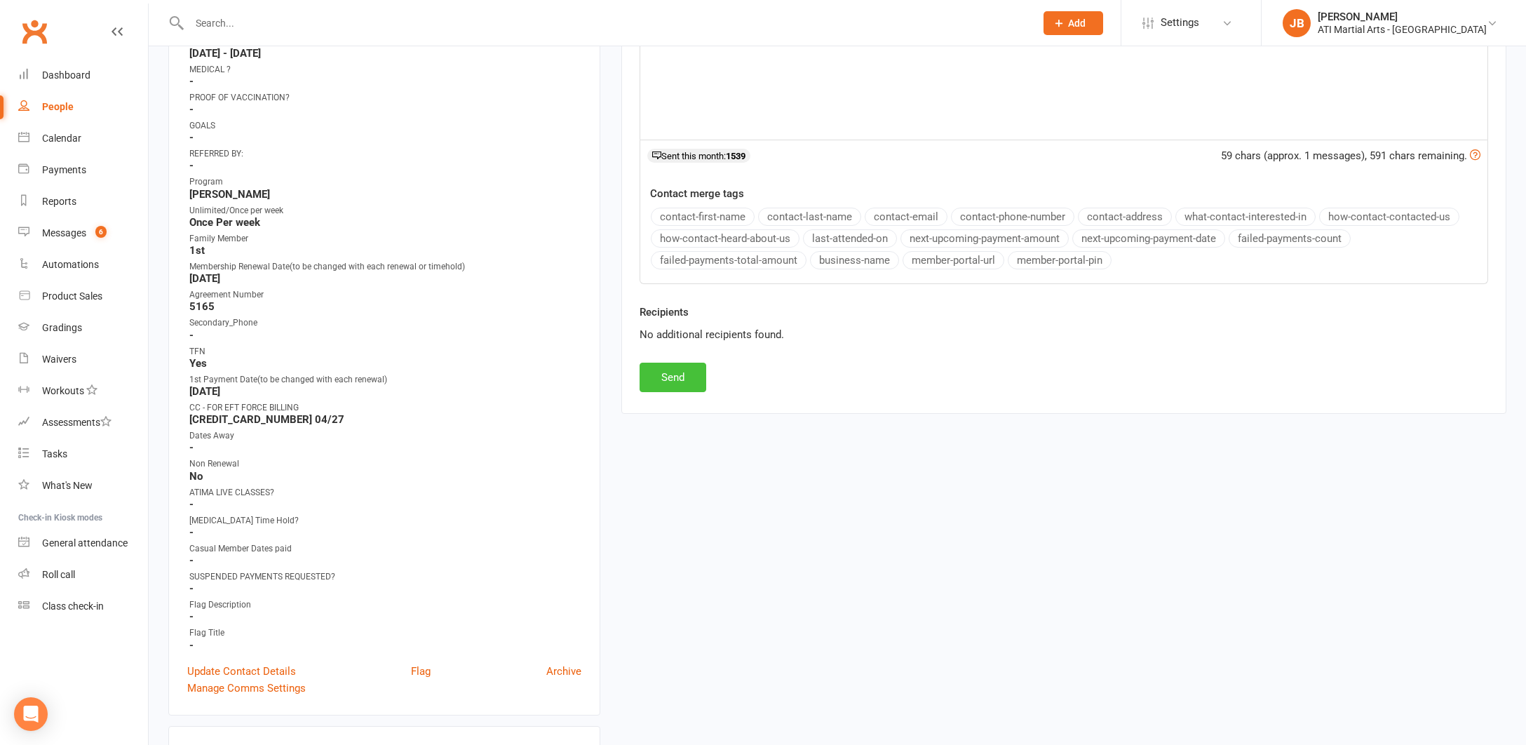
click at [669, 376] on button "Send" at bounding box center [672, 377] width 67 height 29
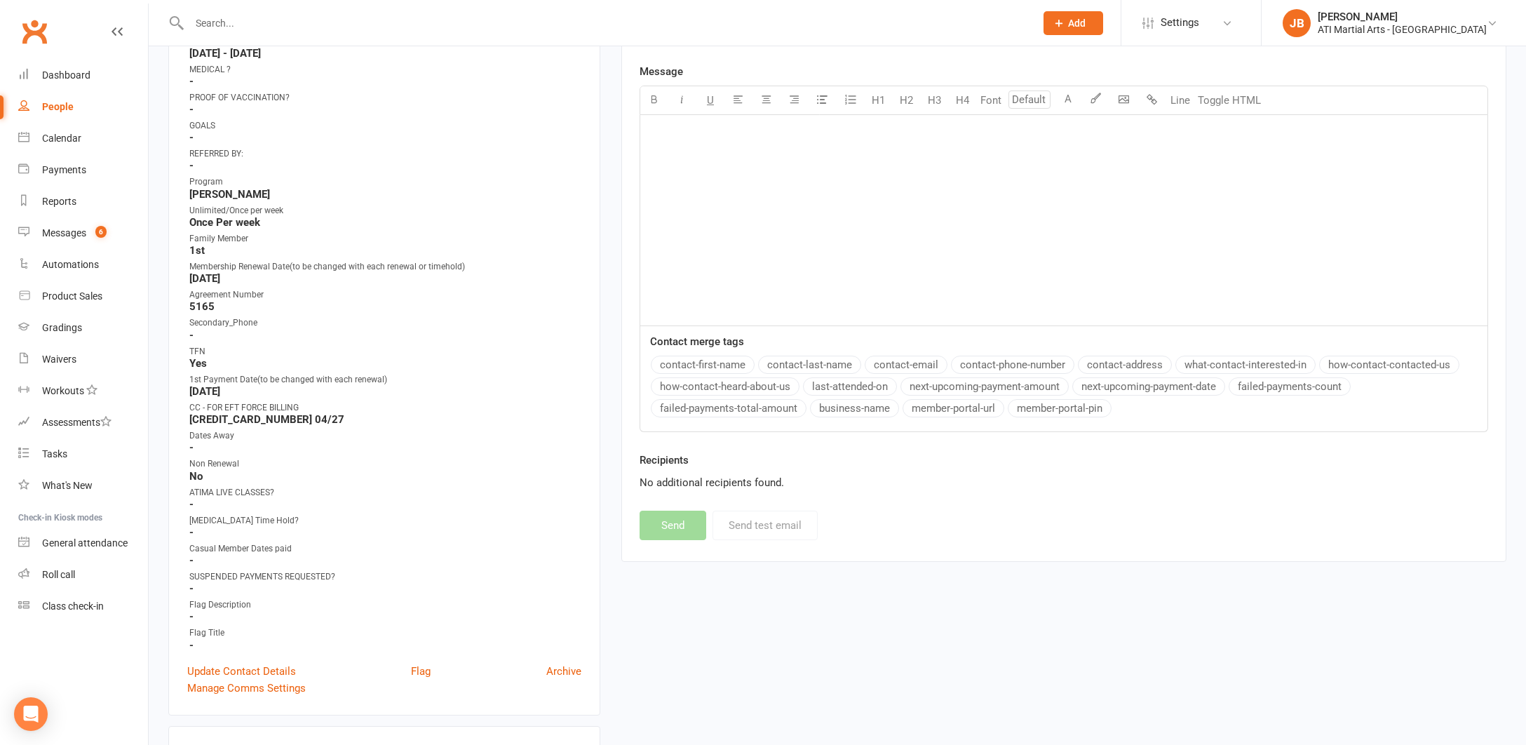
click at [33, 29] on link "Clubworx" at bounding box center [34, 31] width 35 height 35
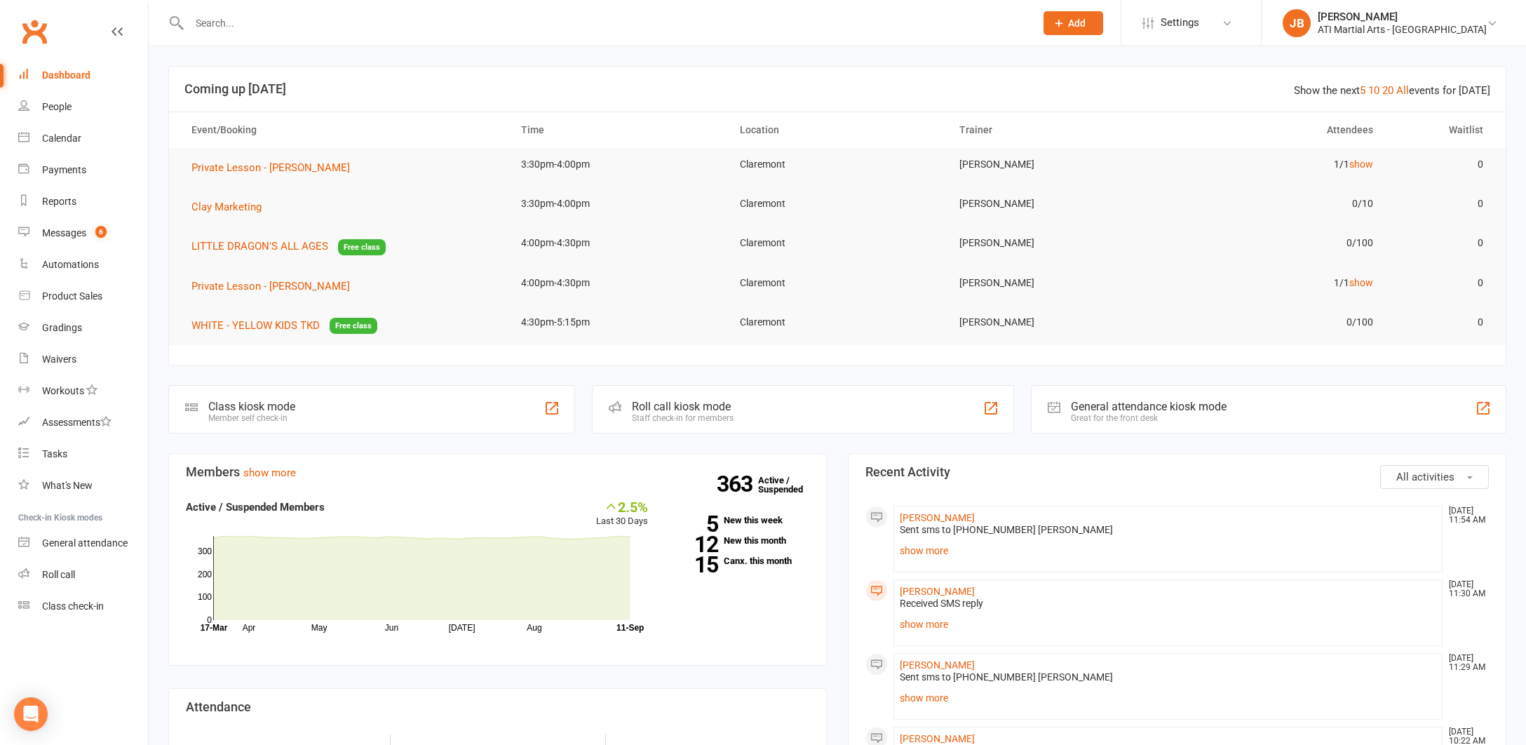
click at [35, 31] on link "Clubworx" at bounding box center [34, 31] width 35 height 35
click at [36, 29] on link "Clubworx" at bounding box center [34, 31] width 35 height 35
click at [32, 32] on link "Clubworx" at bounding box center [34, 31] width 35 height 35
click at [33, 32] on link "Clubworx" at bounding box center [34, 31] width 35 height 35
click at [56, 232] on div "Messages" at bounding box center [64, 232] width 44 height 11
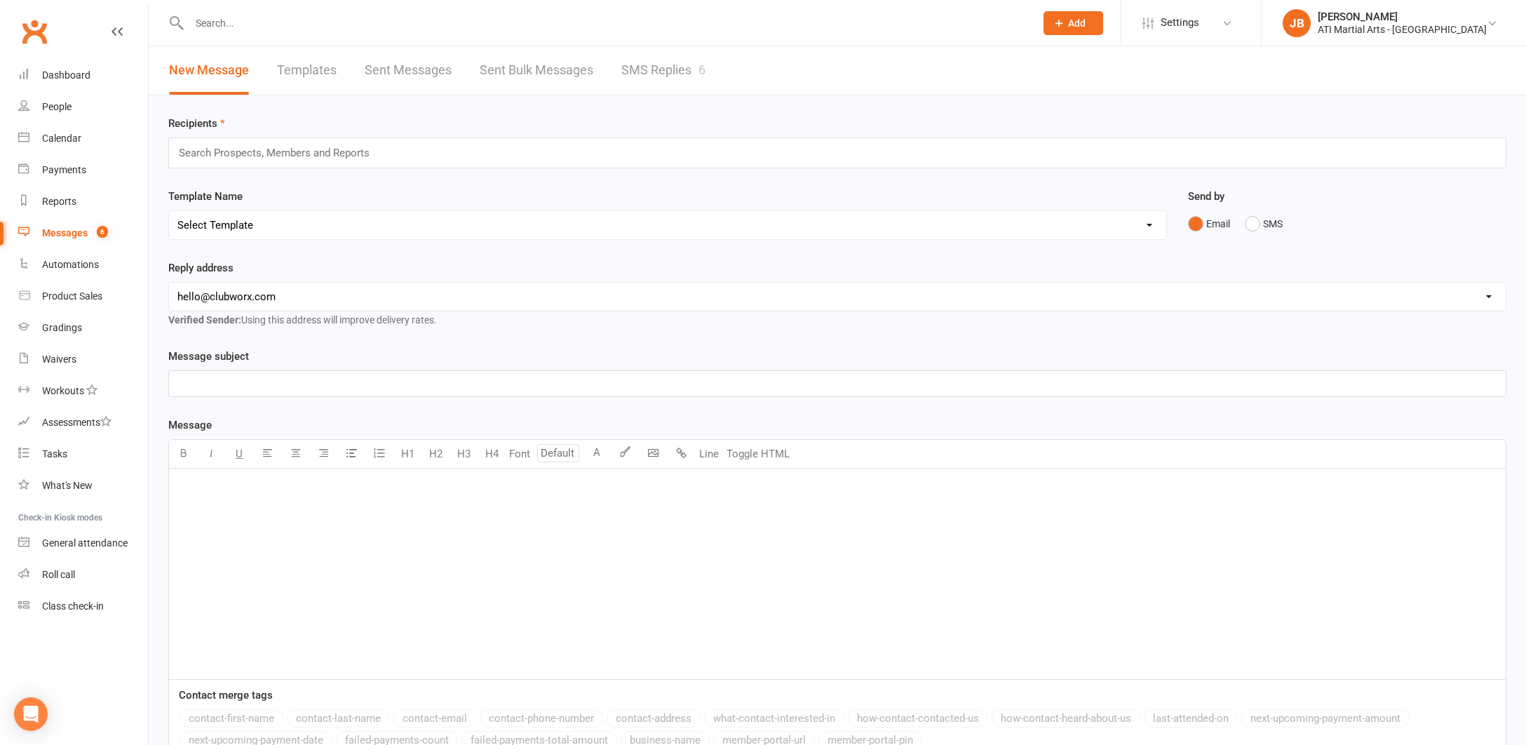
click at [645, 72] on link "SMS Replies 6" at bounding box center [663, 70] width 84 height 48
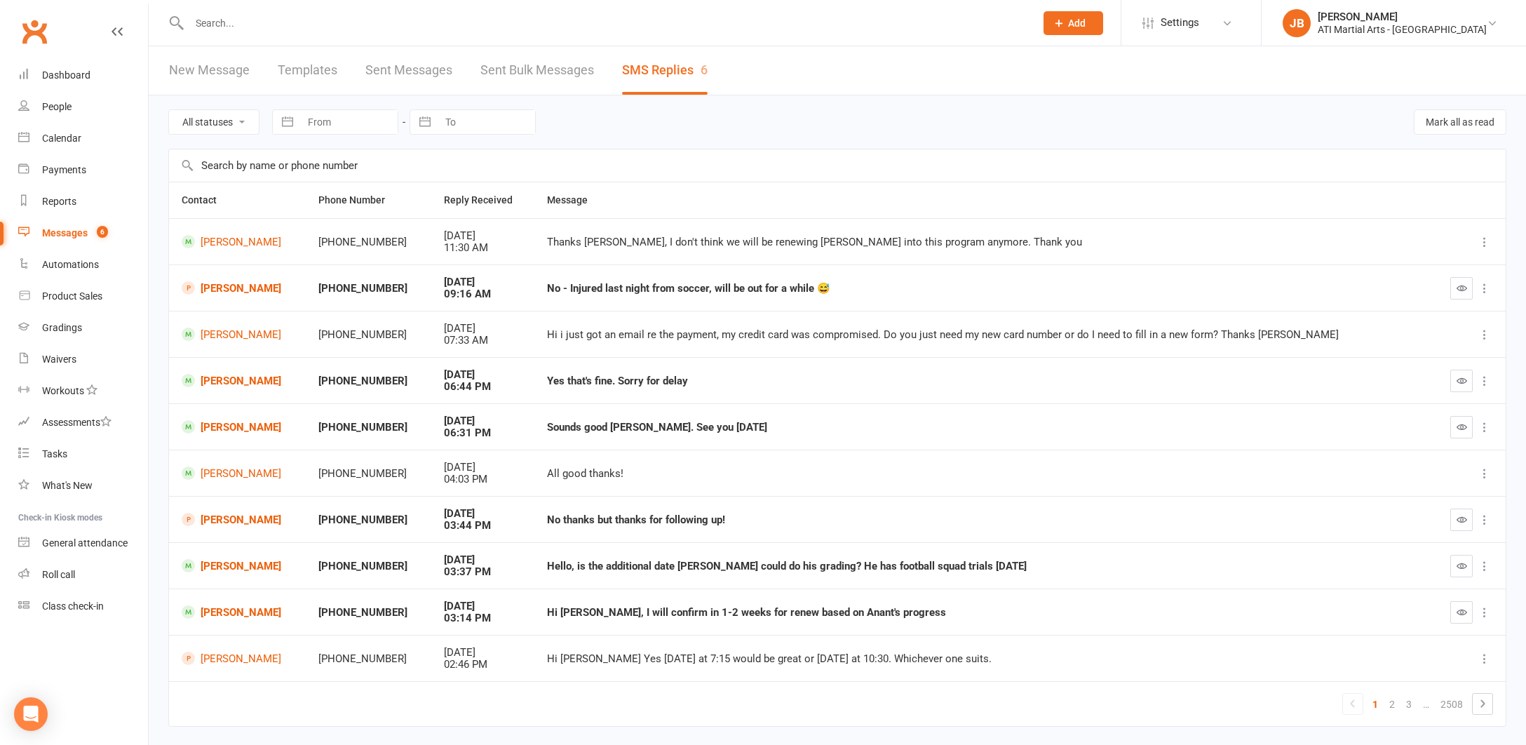
click at [32, 34] on link "Clubworx" at bounding box center [34, 31] width 35 height 35
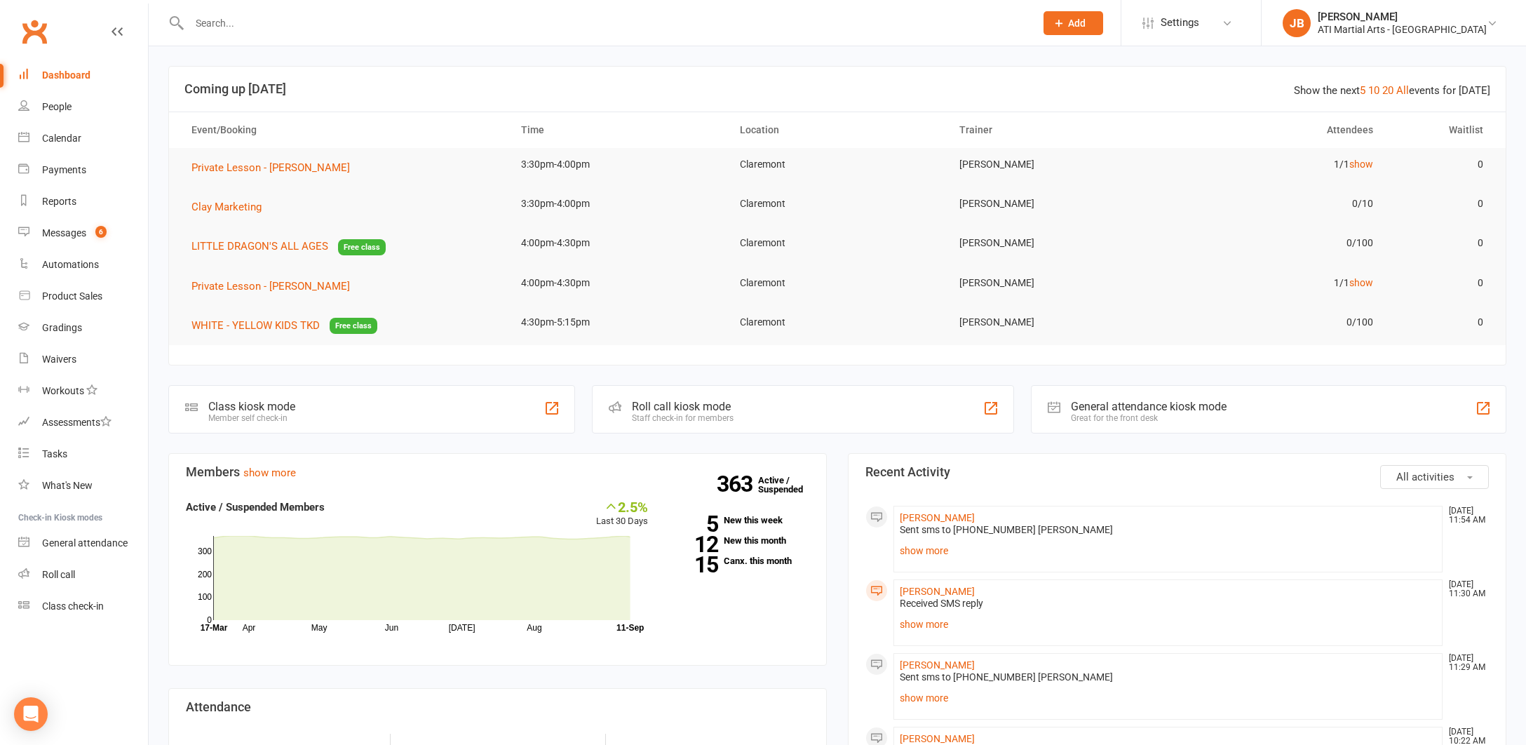
click at [34, 31] on link "Clubworx" at bounding box center [34, 31] width 35 height 35
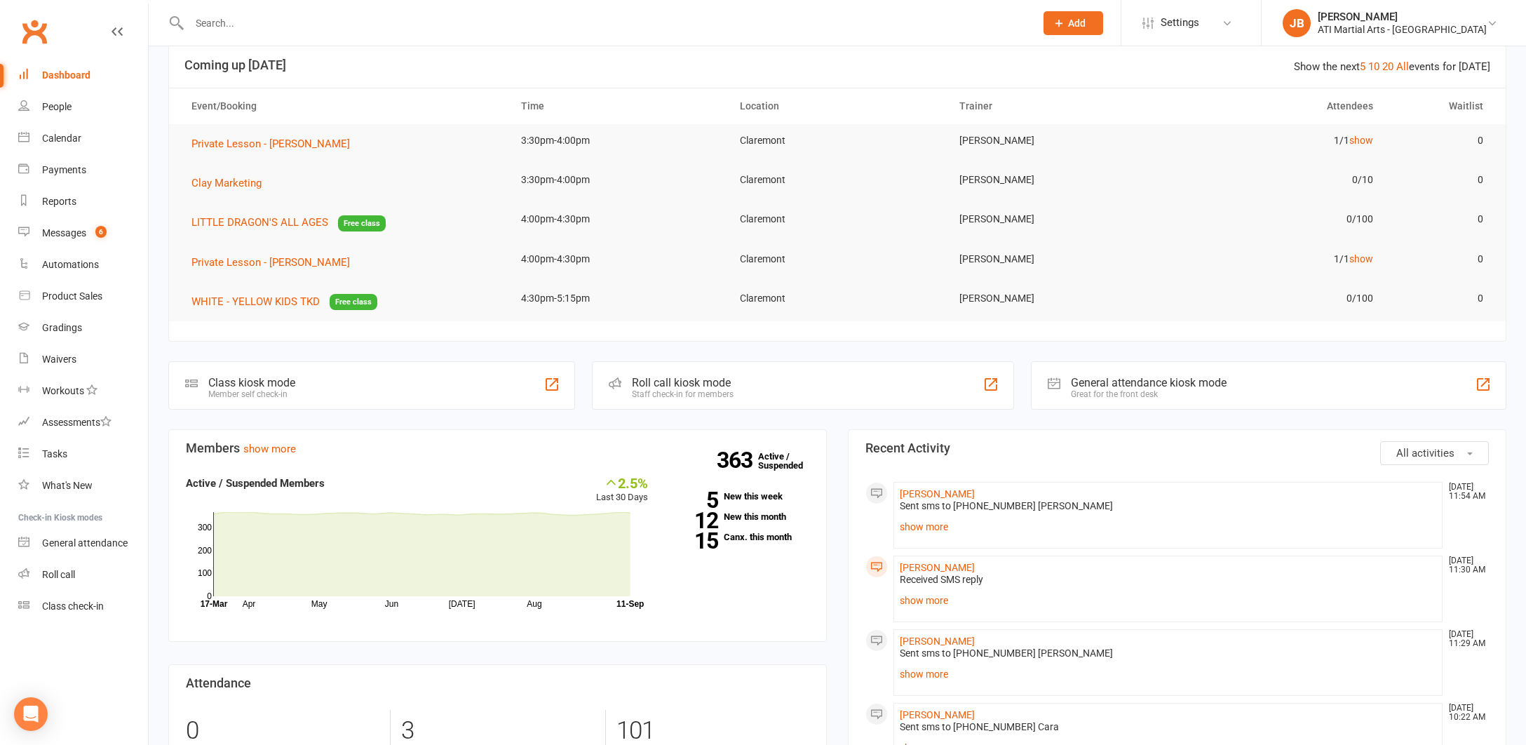
scroll to position [23, 0]
click at [36, 33] on link "Clubworx" at bounding box center [34, 31] width 35 height 35
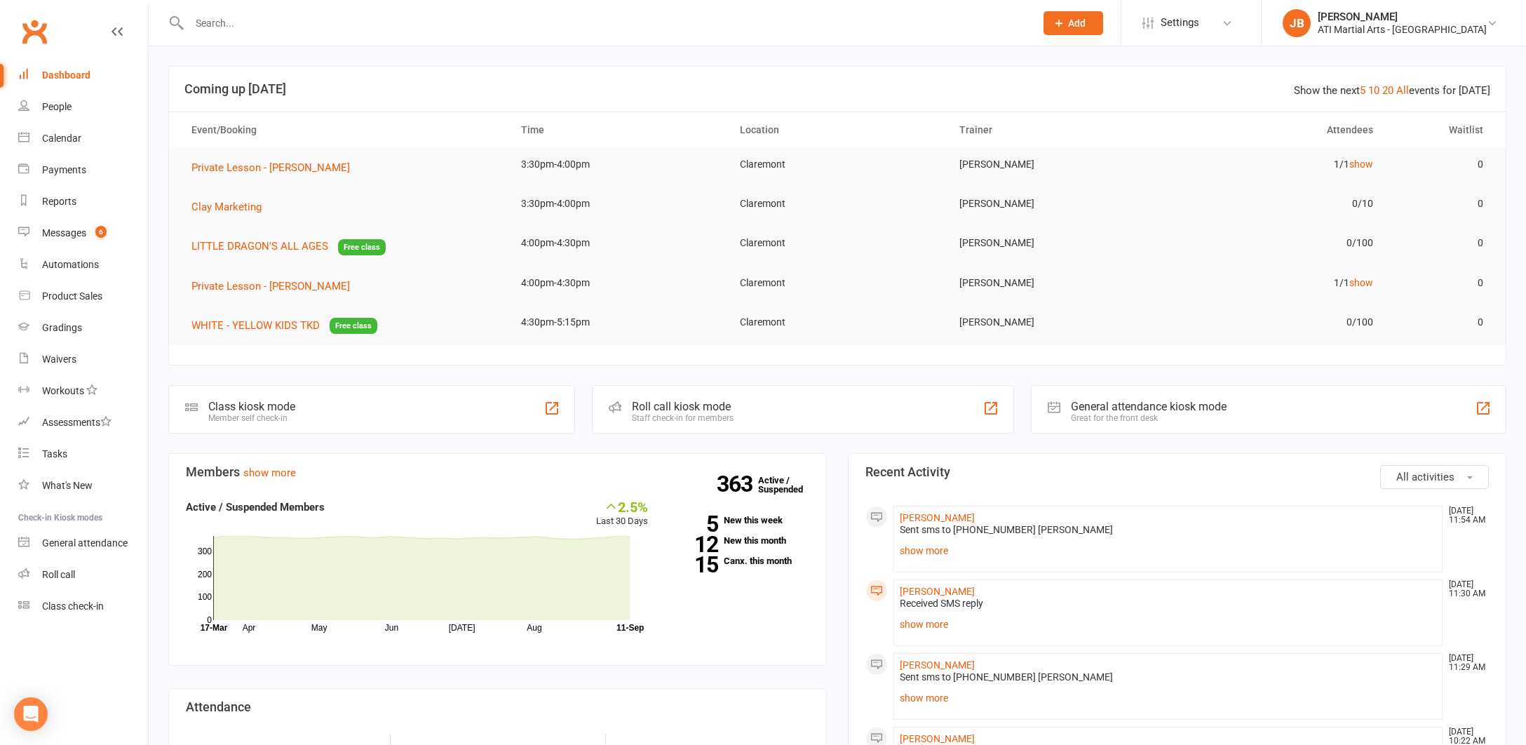
click at [39, 30] on link "Clubworx" at bounding box center [34, 31] width 35 height 35
click at [36, 34] on link "Clubworx" at bounding box center [34, 31] width 35 height 35
click at [32, 29] on link "Clubworx" at bounding box center [34, 31] width 35 height 35
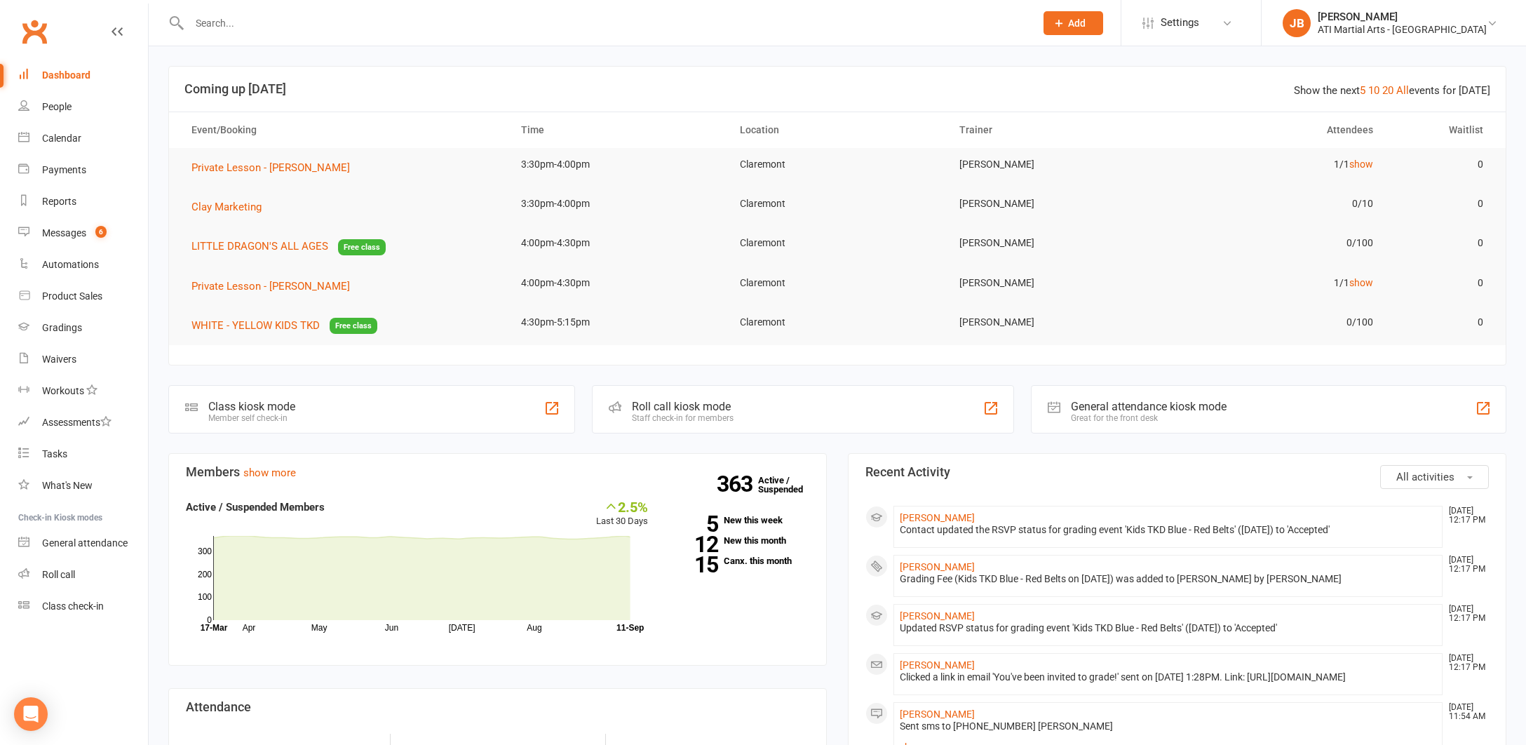
click at [35, 32] on link "Clubworx" at bounding box center [34, 31] width 35 height 35
click at [38, 32] on link "Clubworx" at bounding box center [34, 31] width 35 height 35
click at [912, 719] on link "[PERSON_NAME]" at bounding box center [937, 713] width 75 height 11
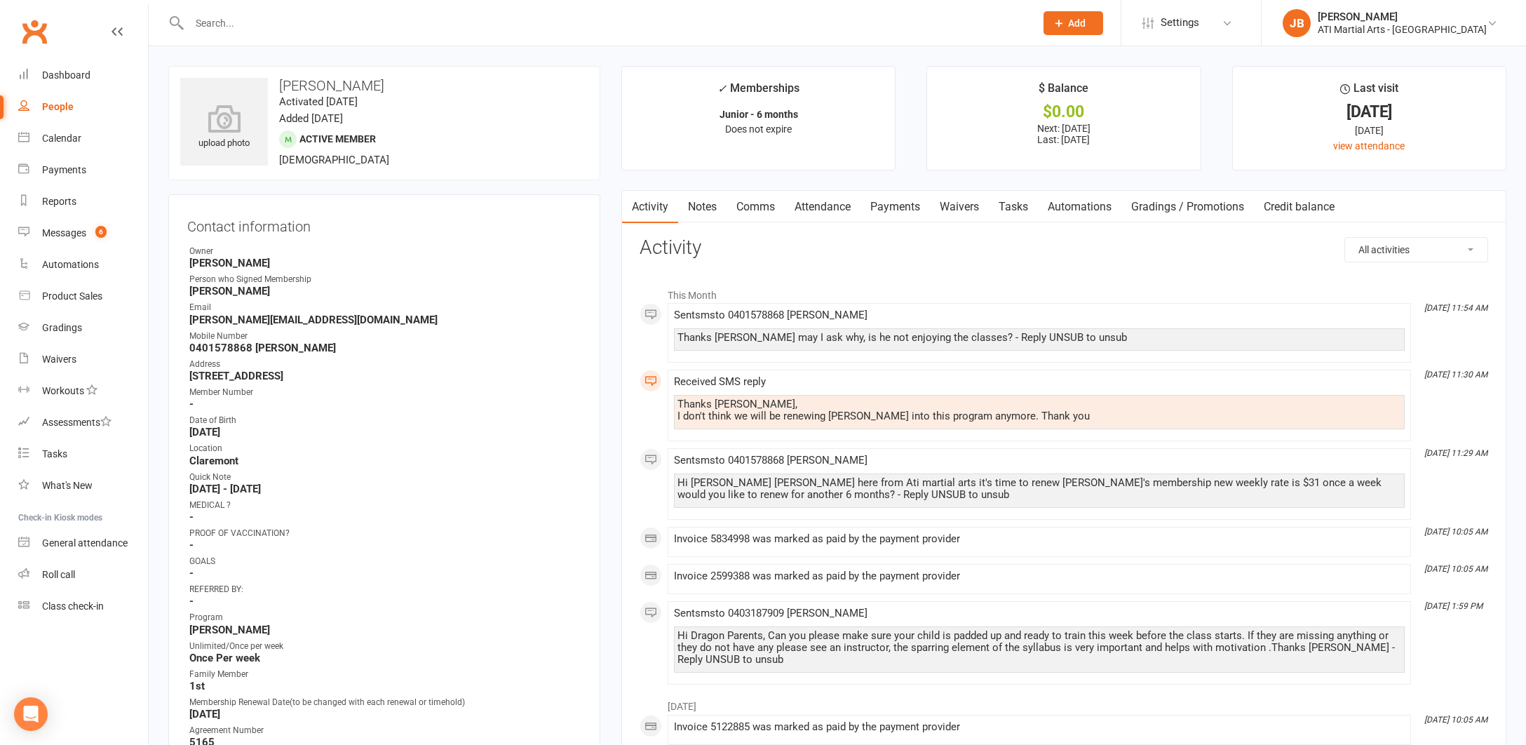
click at [752, 208] on link "Comms" at bounding box center [755, 207] width 58 height 32
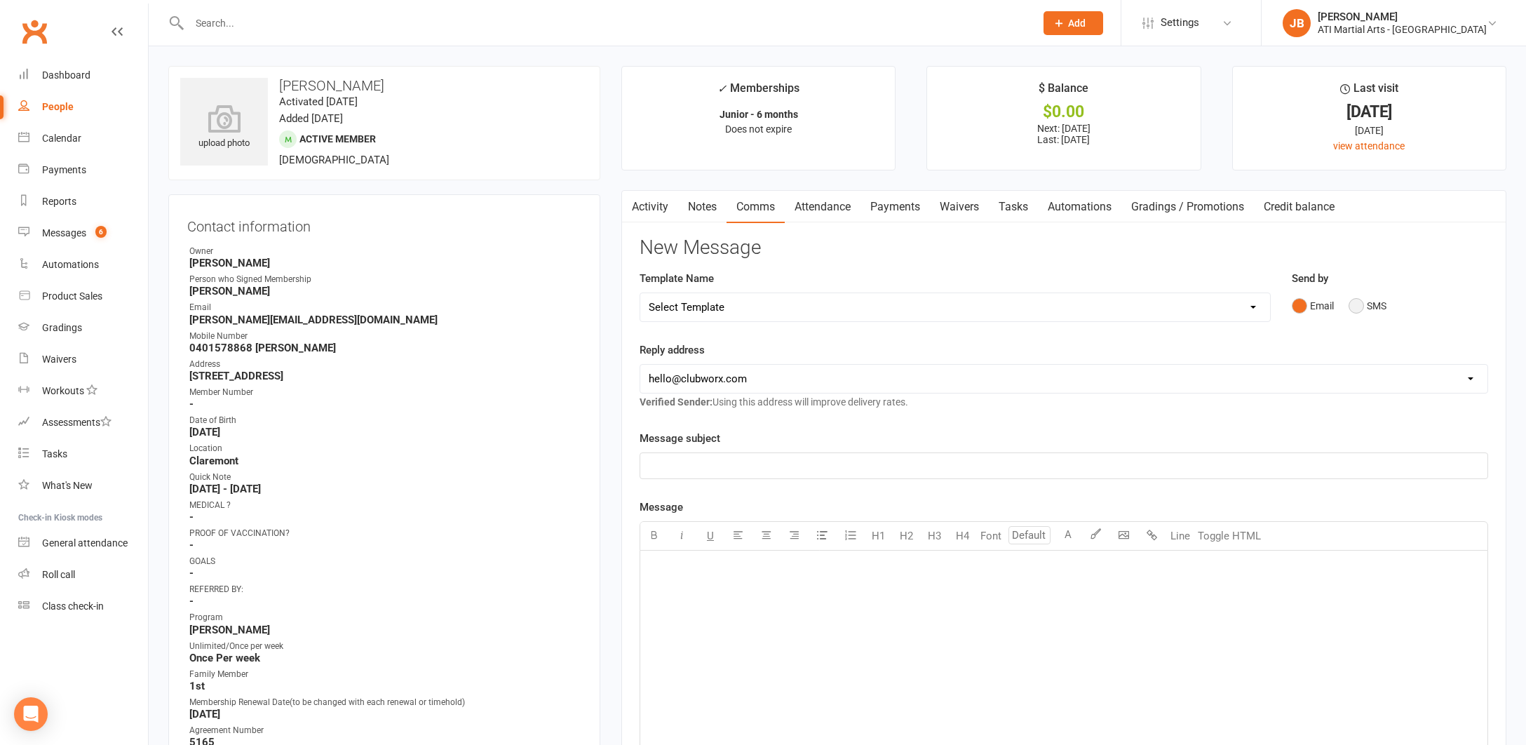
click at [1355, 304] on button "SMS" at bounding box center [1367, 305] width 38 height 27
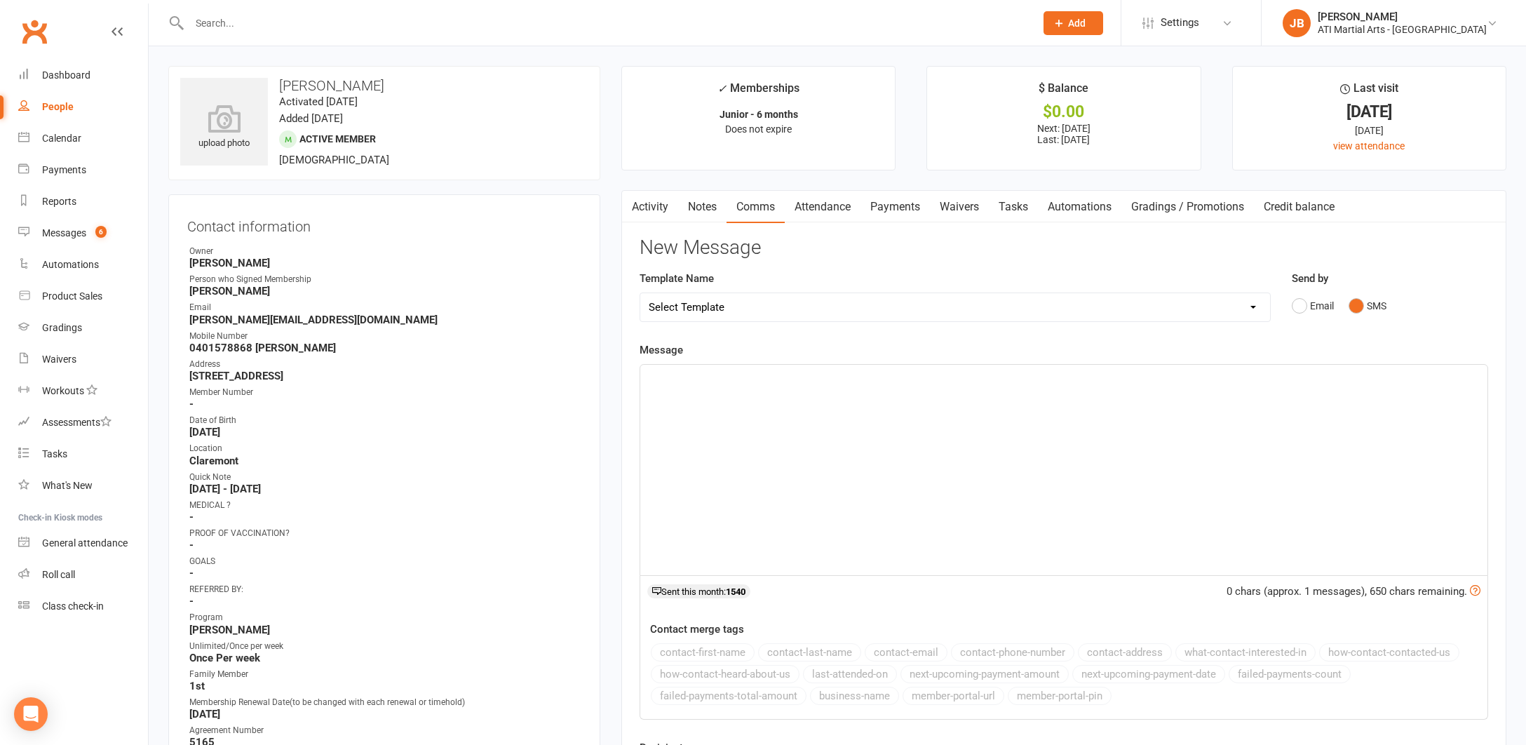
click at [658, 377] on p "﻿" at bounding box center [1064, 377] width 830 height 17
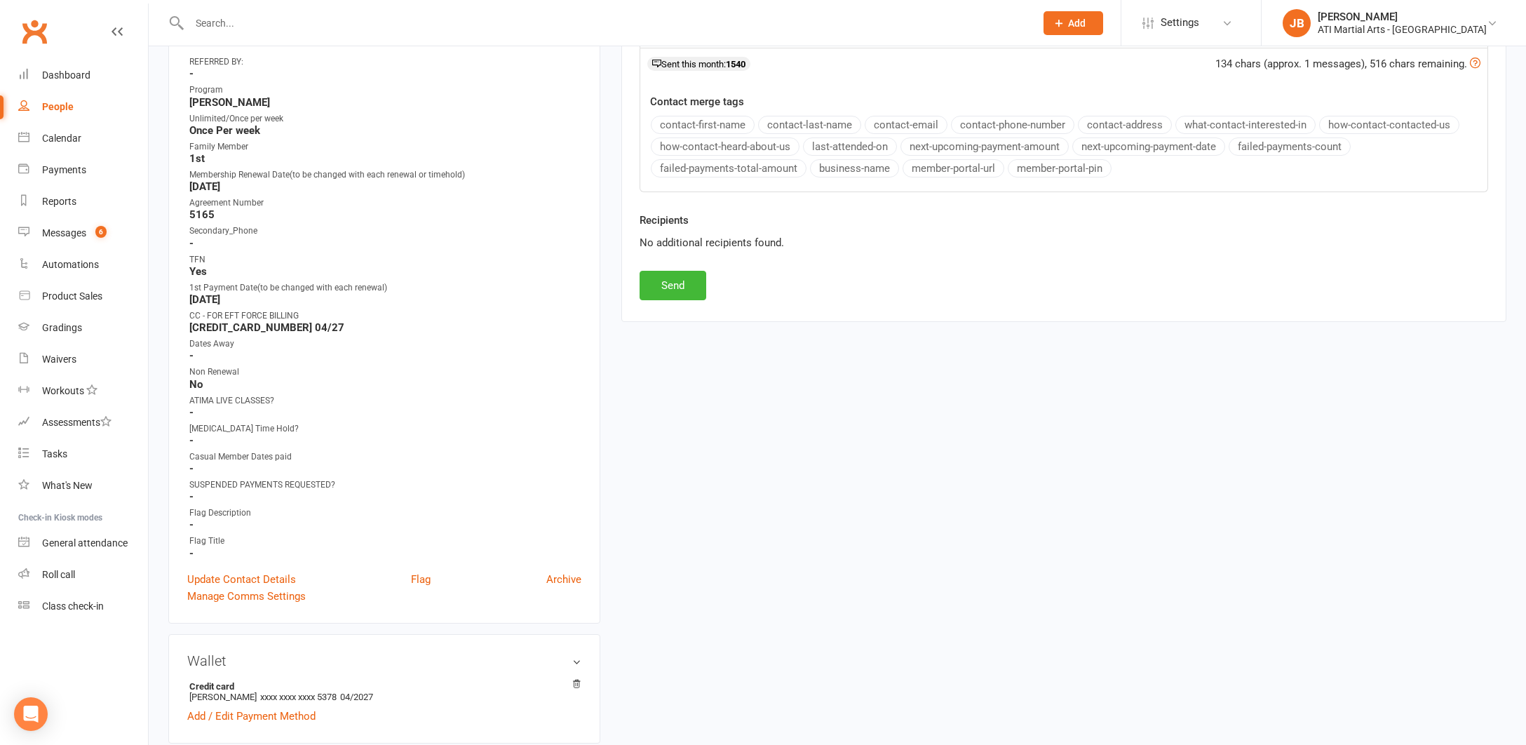
scroll to position [623, 0]
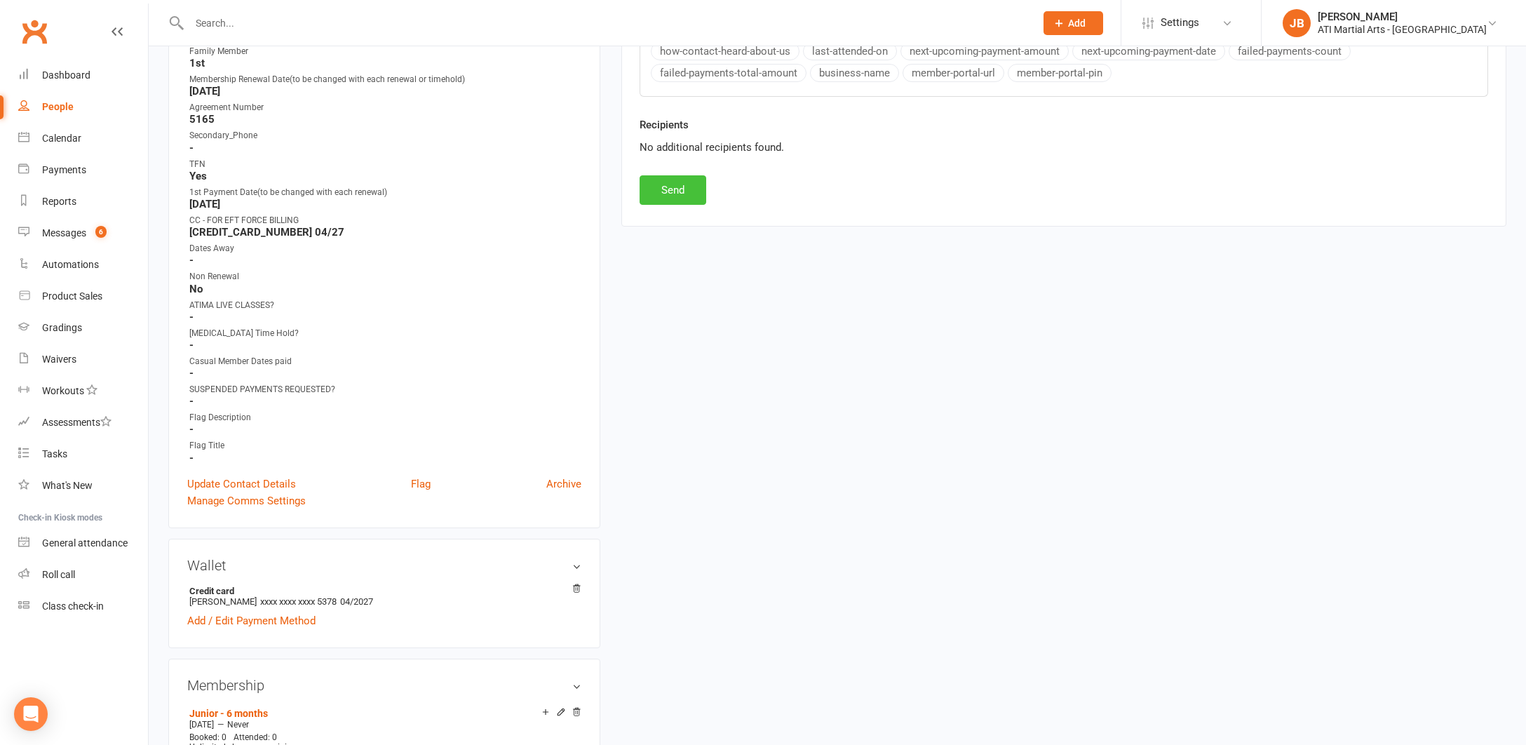
click at [657, 190] on button "Send" at bounding box center [672, 189] width 67 height 29
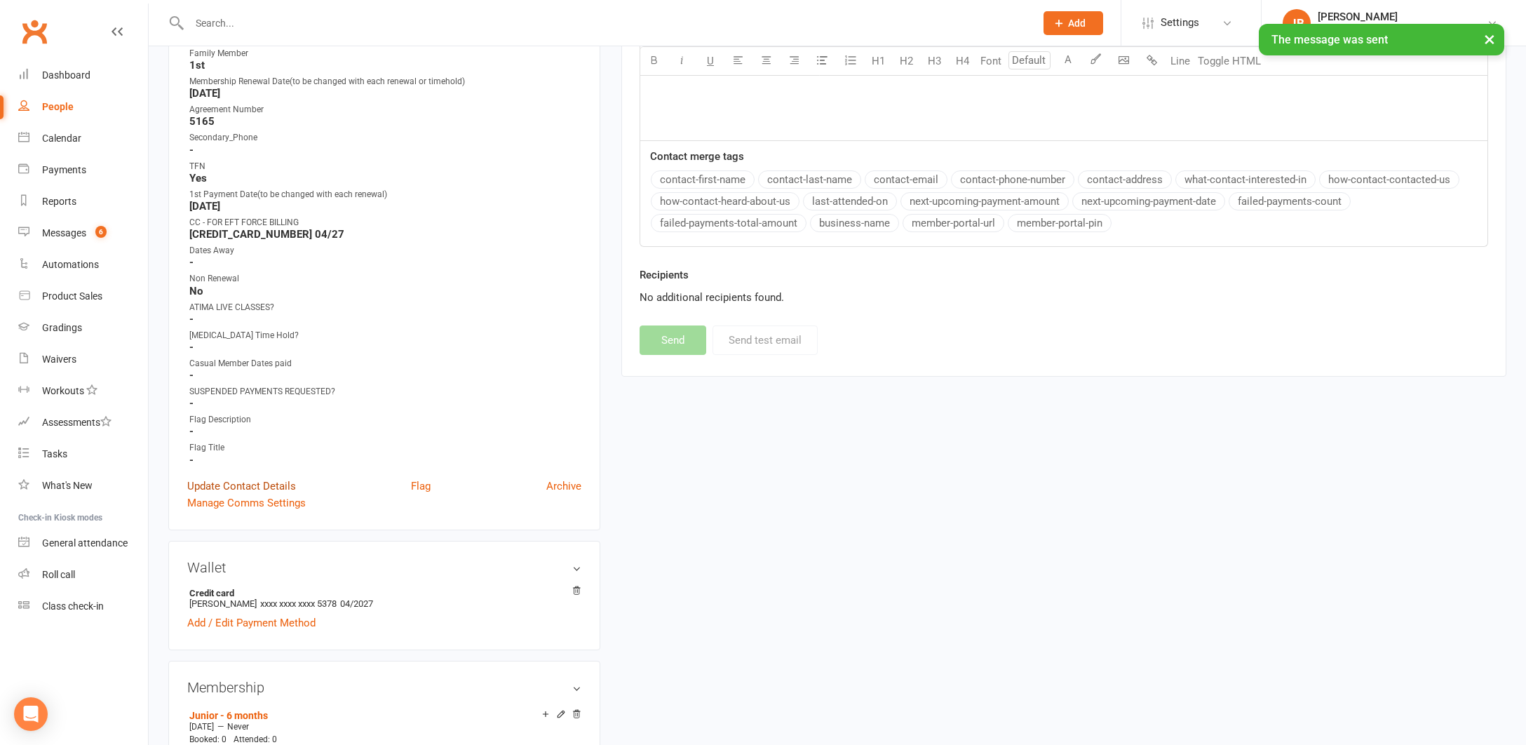
click at [258, 482] on link "Update Contact Details" at bounding box center [241, 486] width 109 height 17
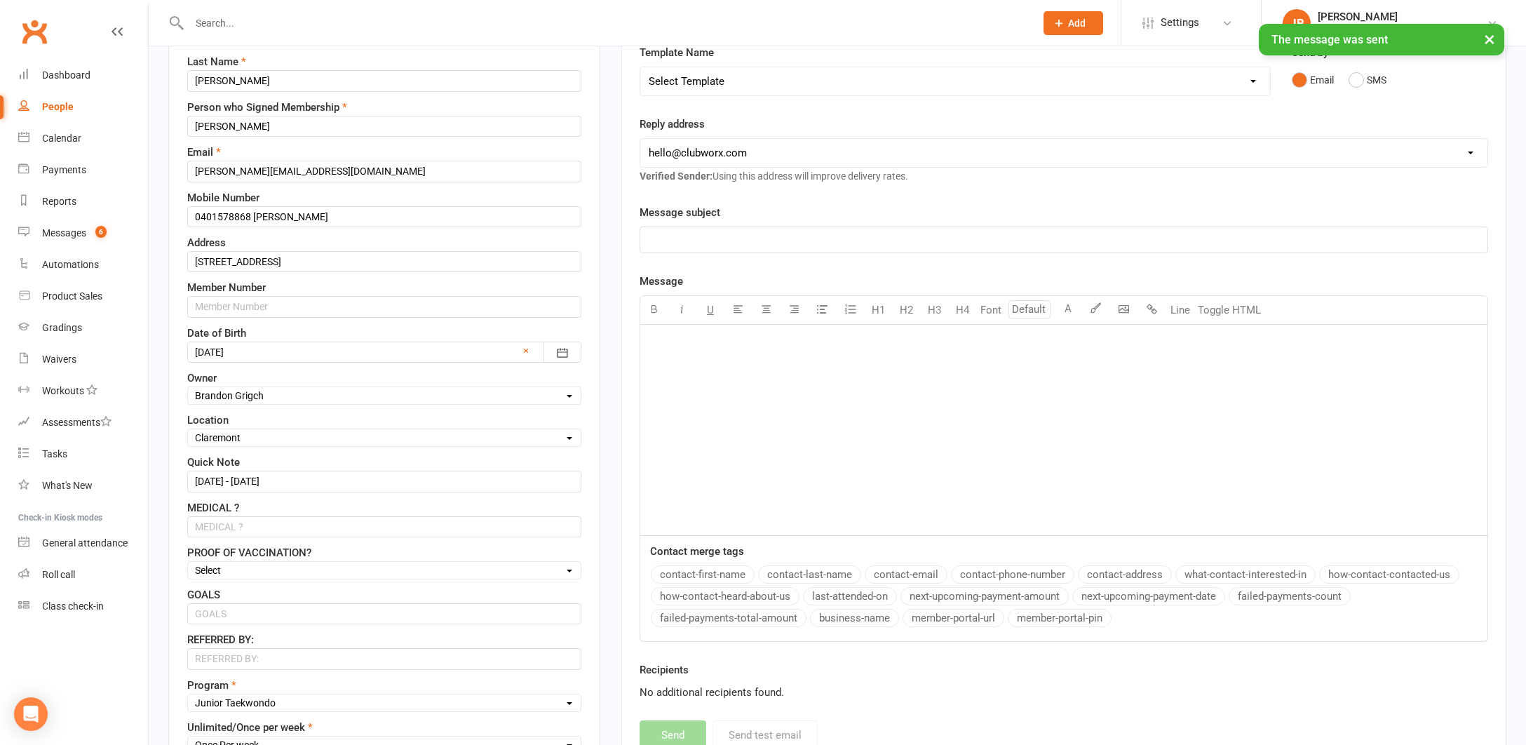
scroll to position [226, 0]
click at [301, 478] on input "11/3/25 - 11/9/25" at bounding box center [384, 480] width 394 height 21
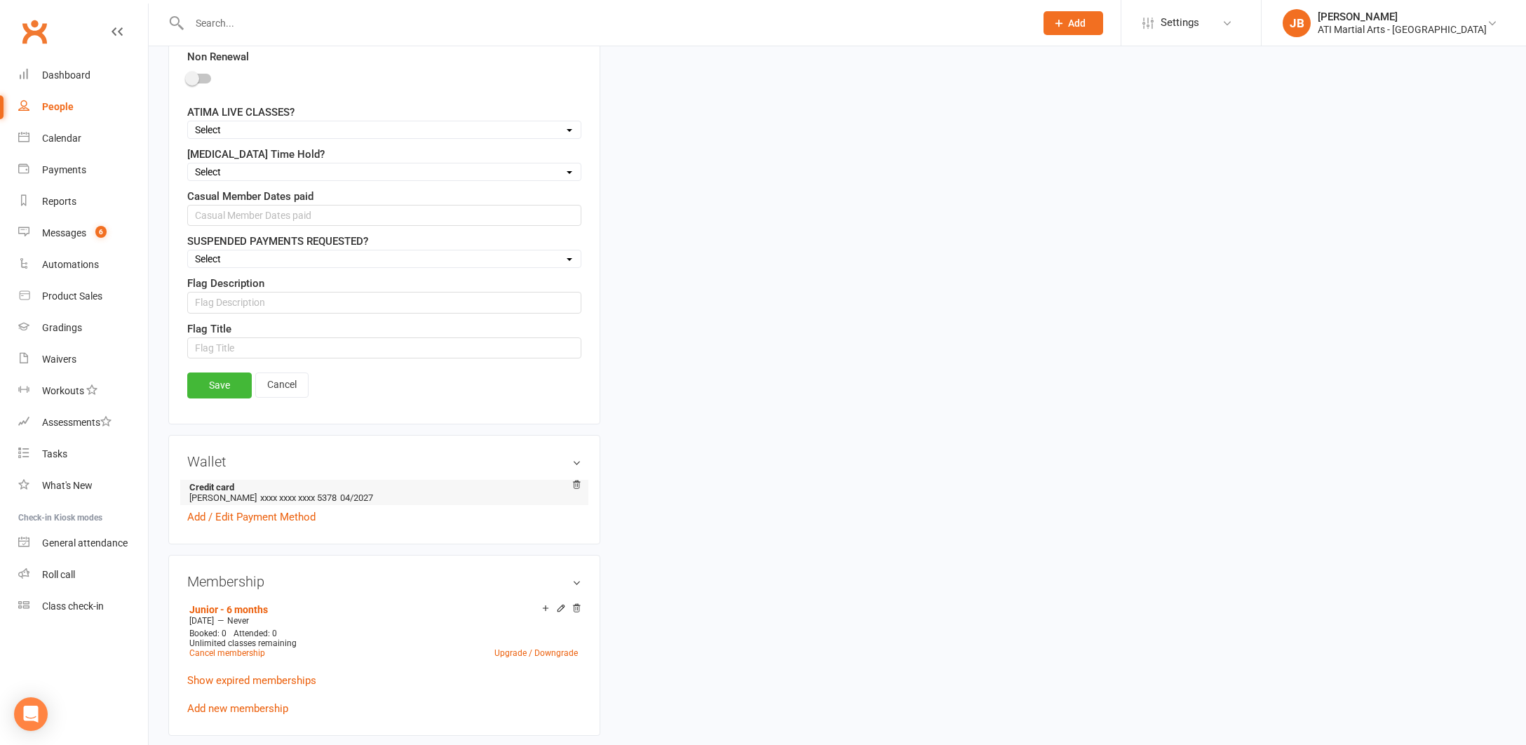
scroll to position [1299, 0]
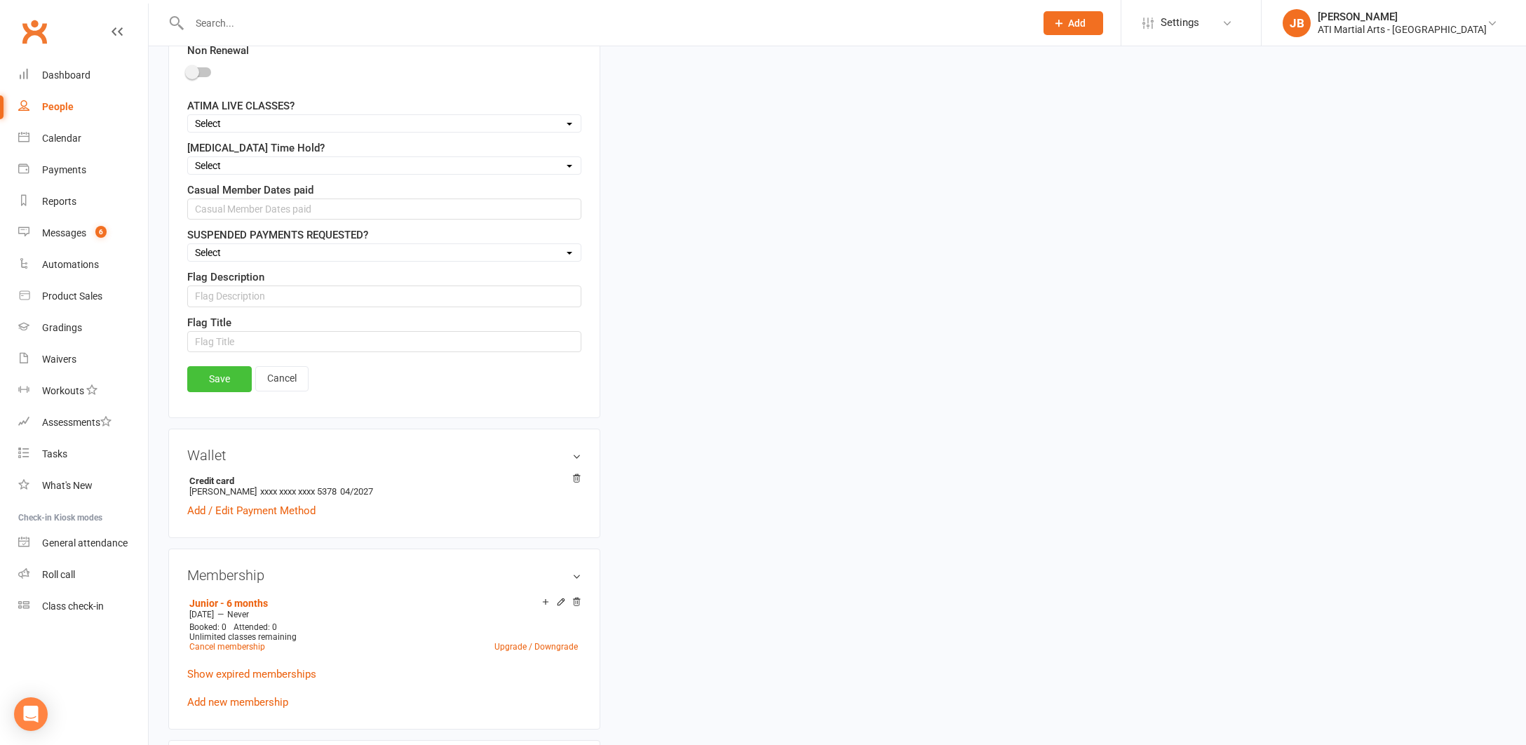
type input "11/3/25 - 11/9/25 ) 30 Days Notice 11/10/25 )"
click at [216, 381] on link "Save" at bounding box center [219, 378] width 65 height 25
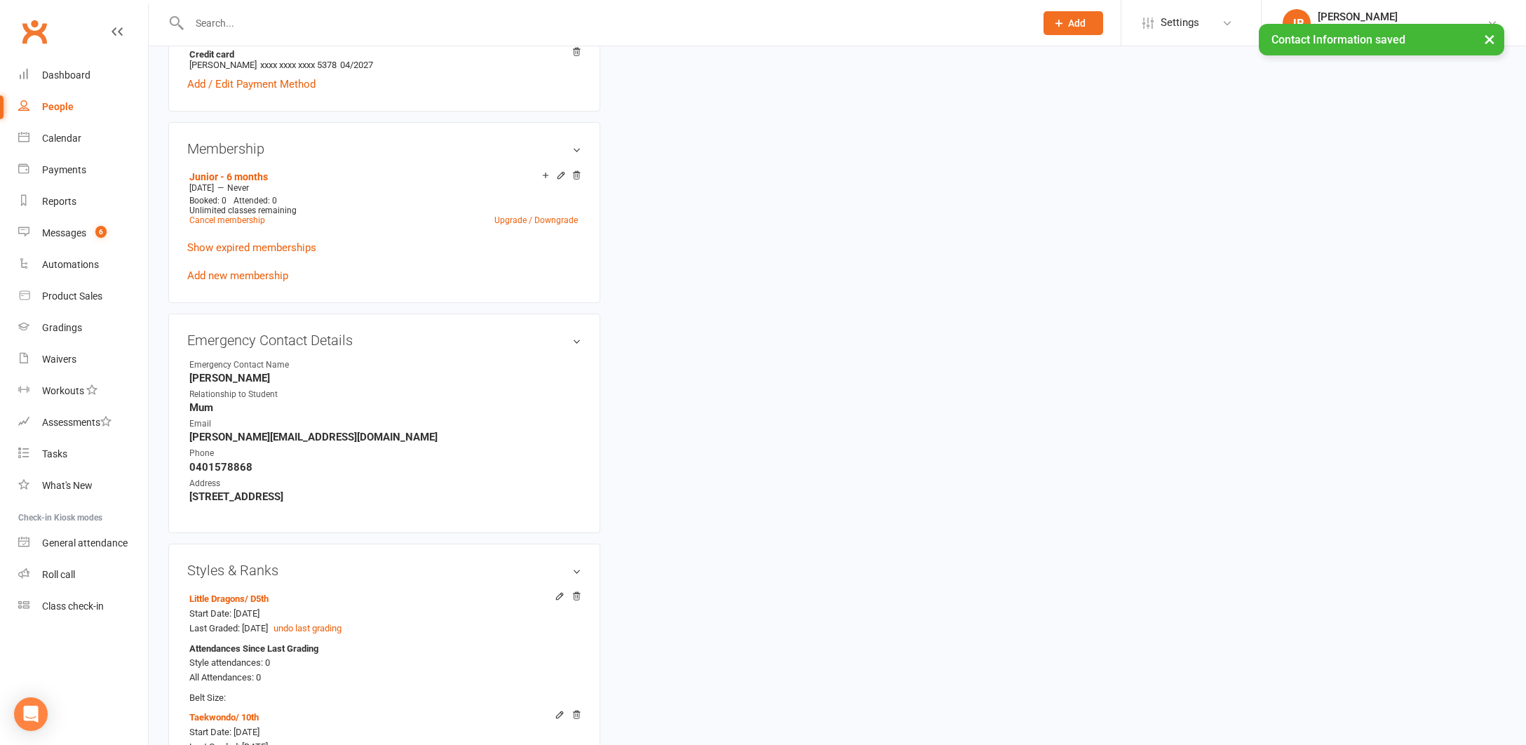
scroll to position [1130, 0]
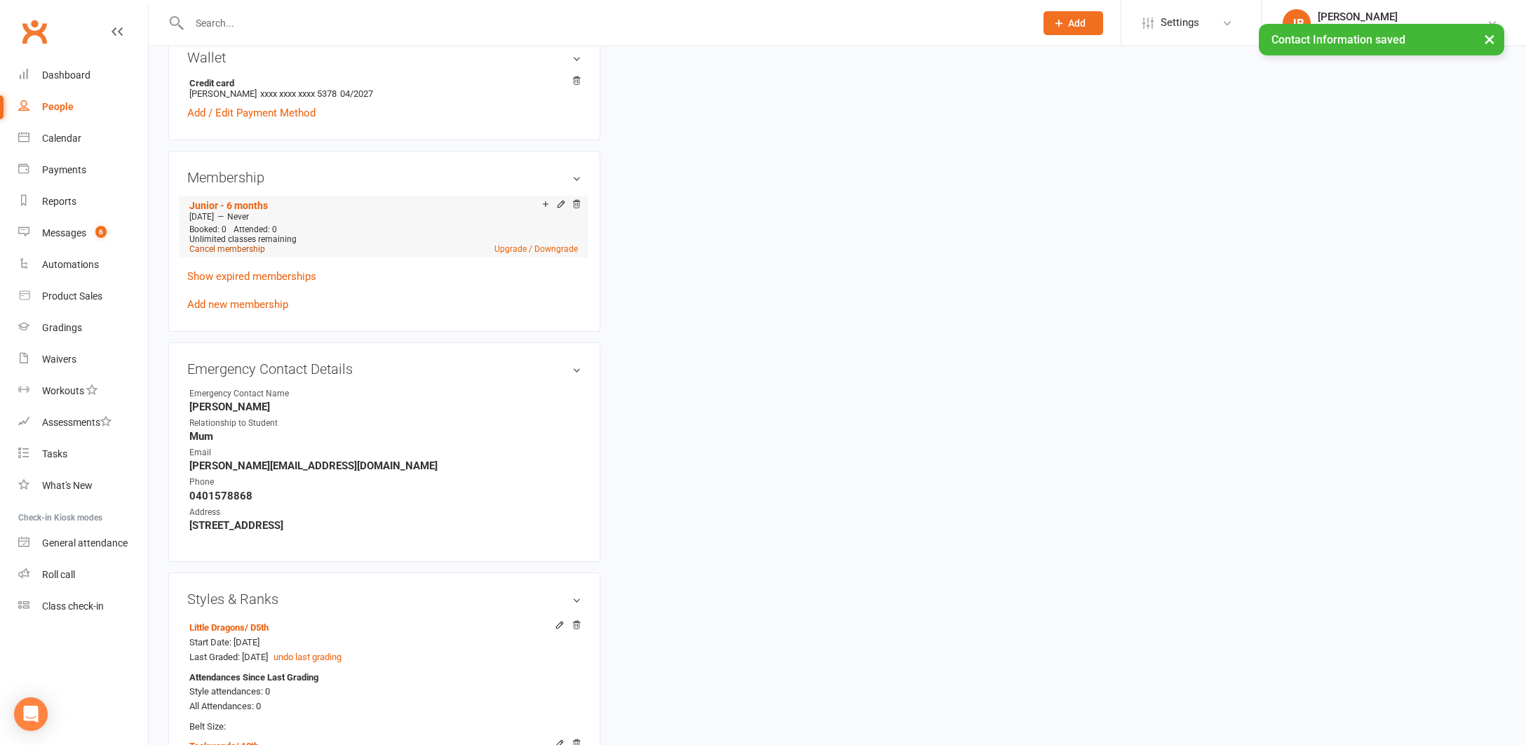
click at [247, 246] on link "Cancel membership" at bounding box center [227, 249] width 76 height 10
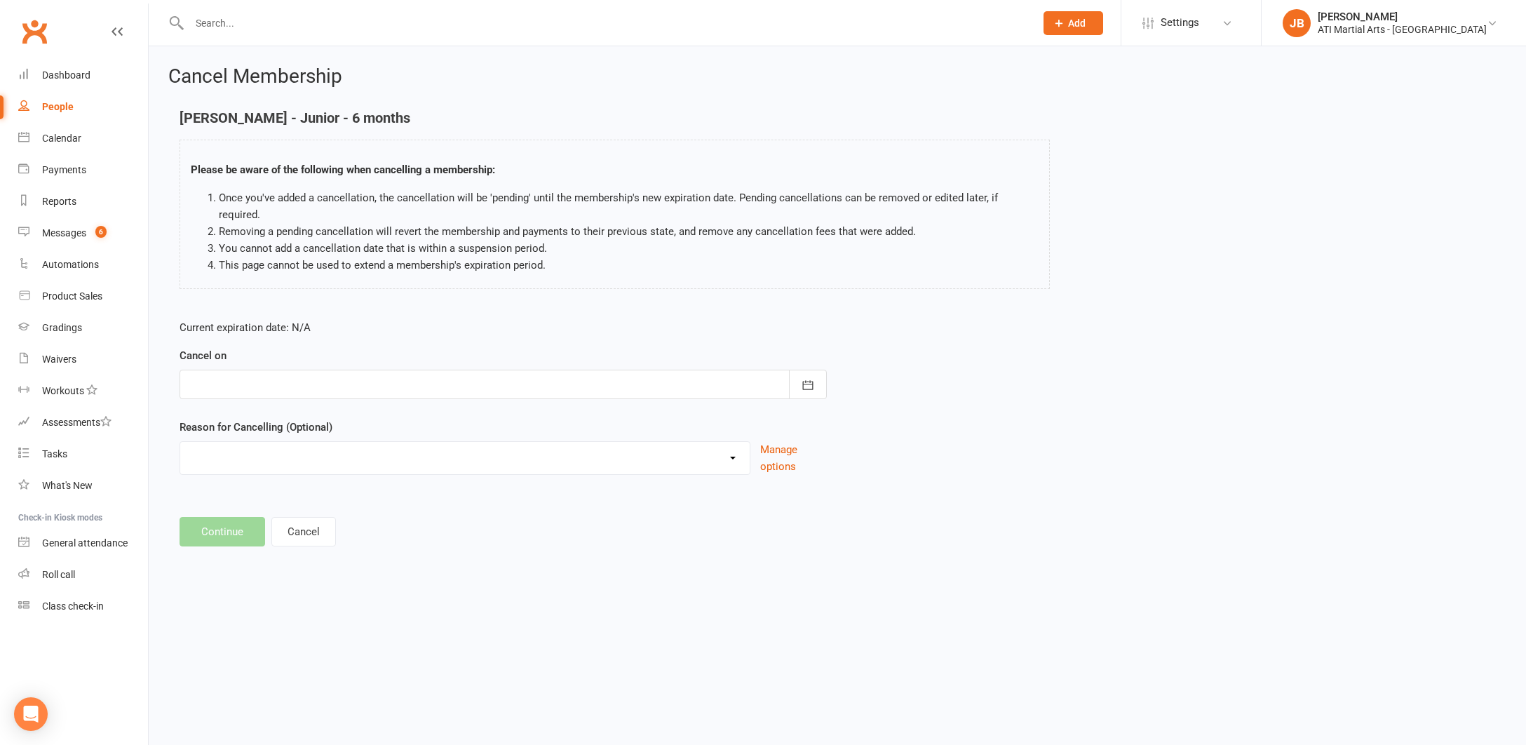
click at [236, 370] on div at bounding box center [503, 384] width 647 height 29
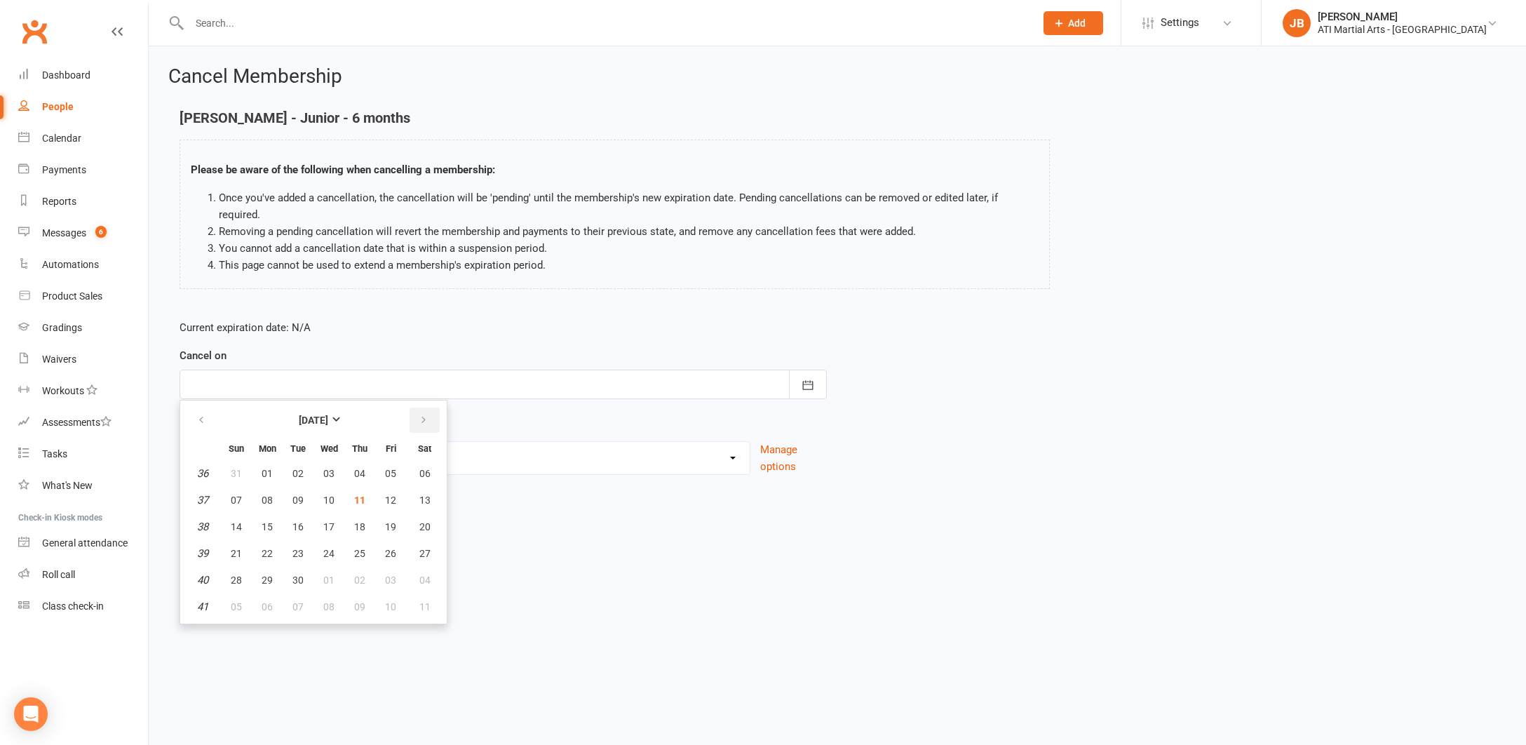
click at [425, 414] on icon "button" at bounding box center [424, 419] width 10 height 11
drag, startPoint x: 423, startPoint y: 485, endPoint x: 405, endPoint y: 478, distance: 19.5
click at [423, 494] on span "11" at bounding box center [424, 499] width 11 height 11
type input "11 Oct 2025"
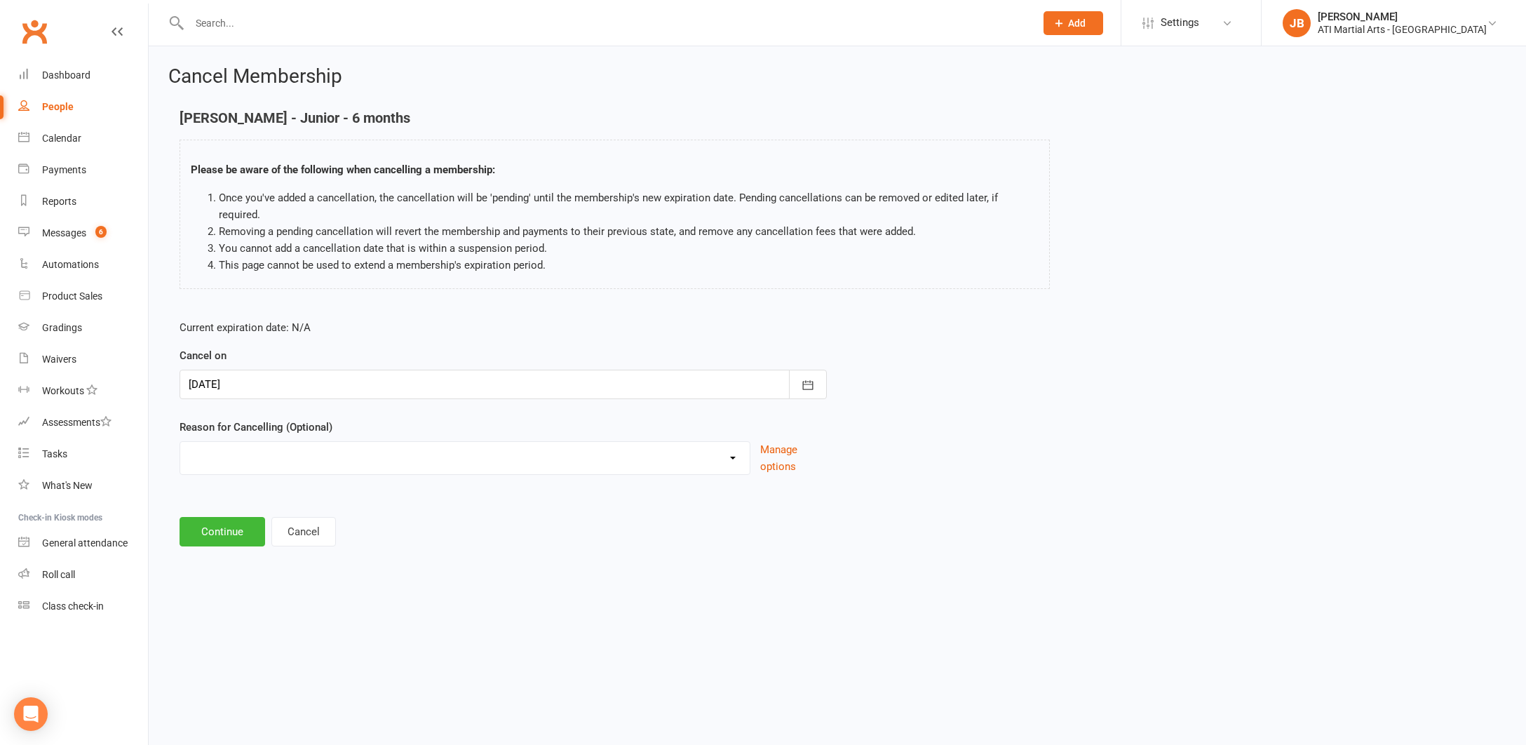
select select "2"
click at [212, 517] on input at bounding box center [503, 531] width 647 height 29
type input "Taking a break"
click at [218, 589] on button "Continue" at bounding box center [223, 602] width 86 height 29
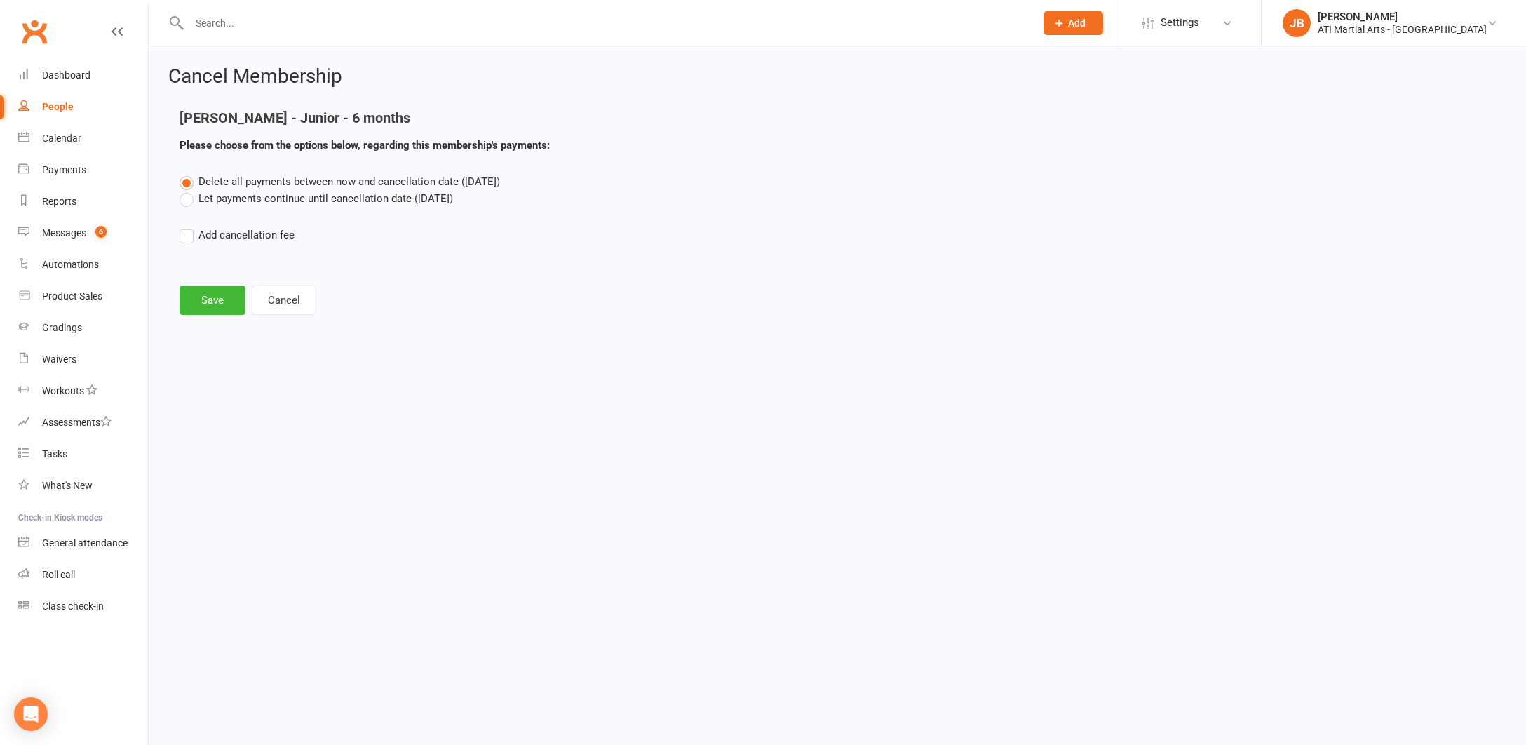
click at [187, 199] on label "Let payments continue until cancellation date (Oct 11, 2025)" at bounding box center [316, 198] width 273 height 17
click at [187, 190] on input "Let payments continue until cancellation date (Oct 11, 2025)" at bounding box center [184, 190] width 9 height 0
click at [210, 297] on button "Save" at bounding box center [213, 299] width 66 height 29
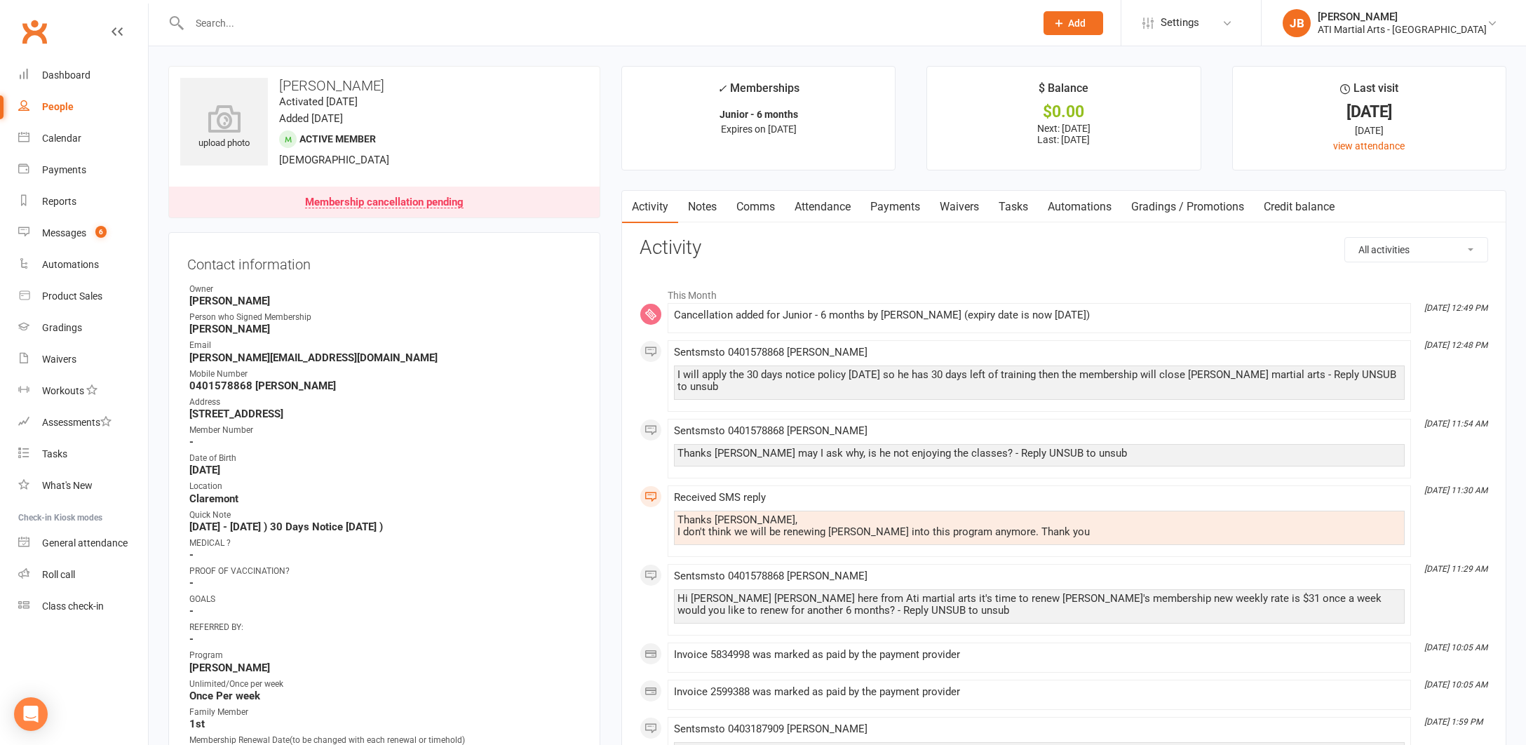
click at [34, 34] on link "Clubworx" at bounding box center [34, 31] width 35 height 35
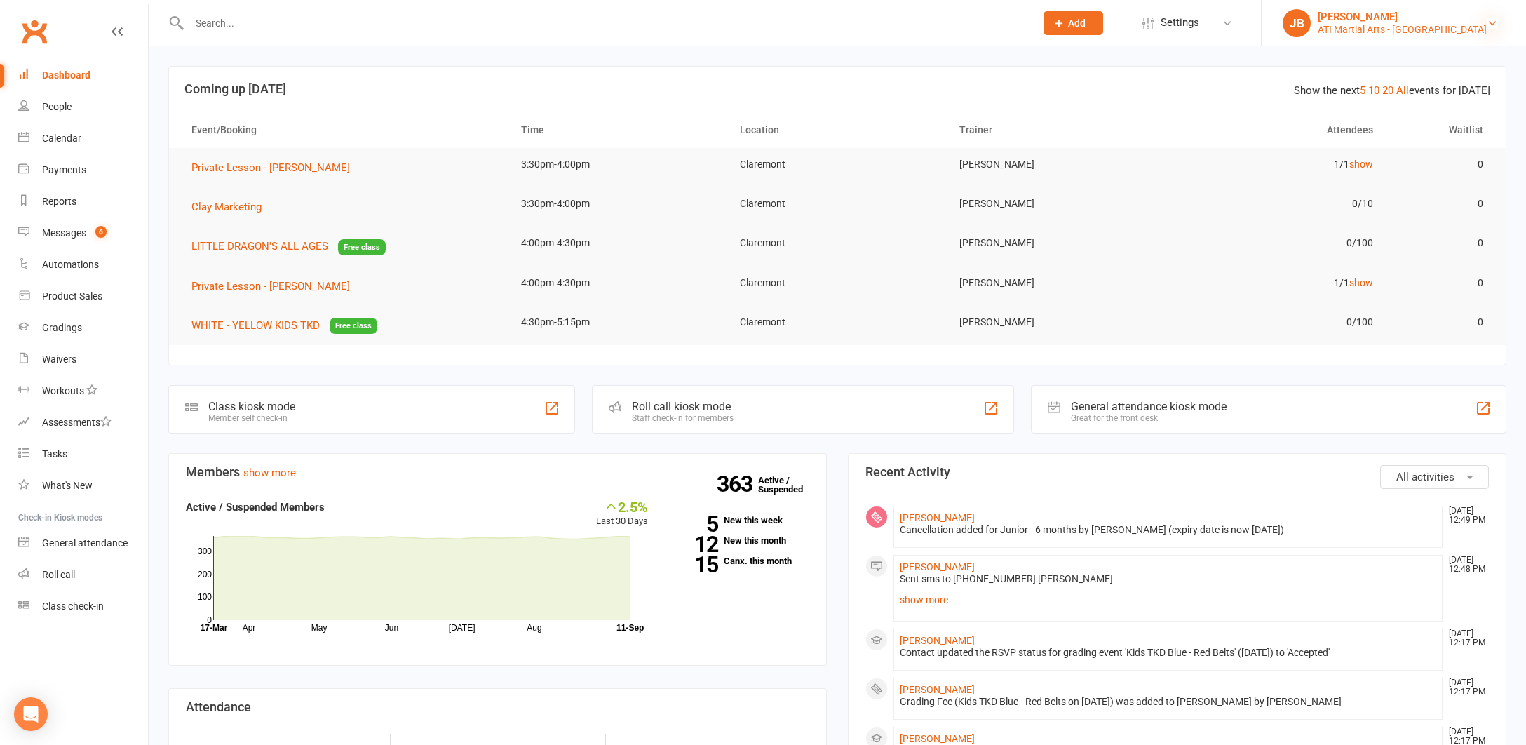
click at [1494, 23] on icon at bounding box center [1492, 23] width 11 height 11
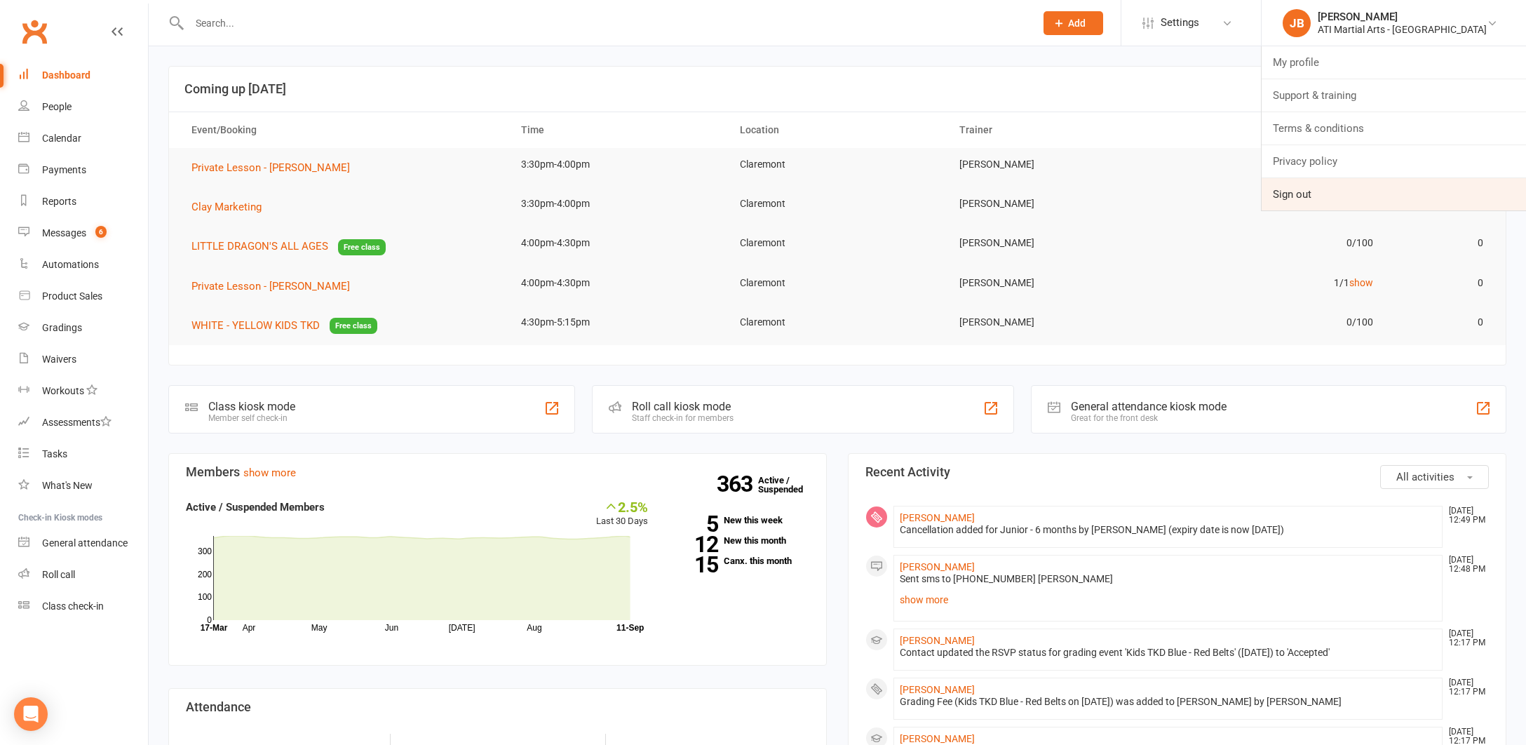
click at [1355, 198] on link "Sign out" at bounding box center [1393, 194] width 264 height 32
